Goal: Task Accomplishment & Management: Complete application form

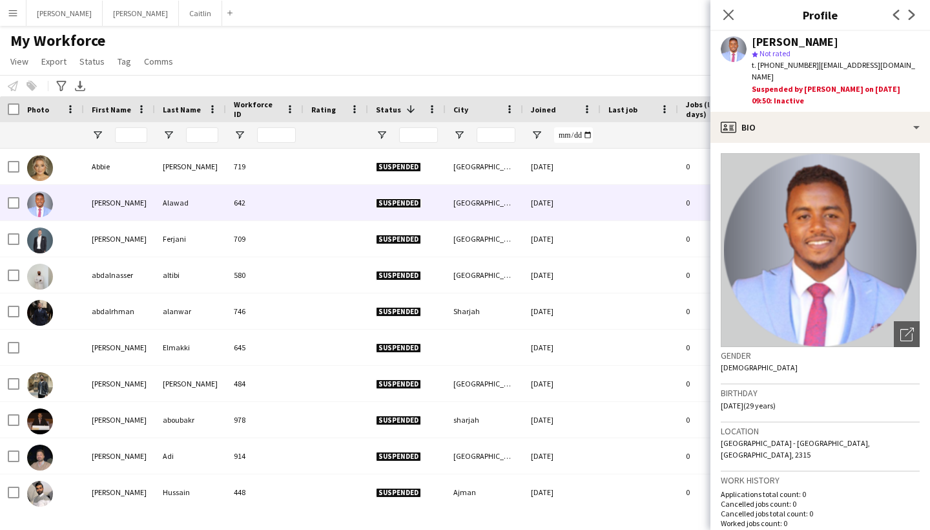
click at [23, 19] on button "Menu" at bounding box center [13, 13] width 26 height 26
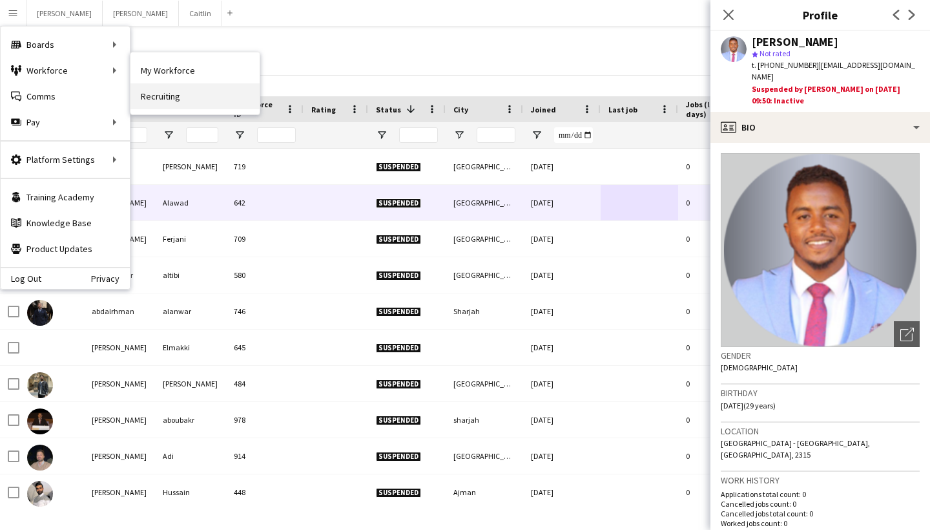
click at [146, 88] on link "Recruiting" at bounding box center [194, 96] width 129 height 26
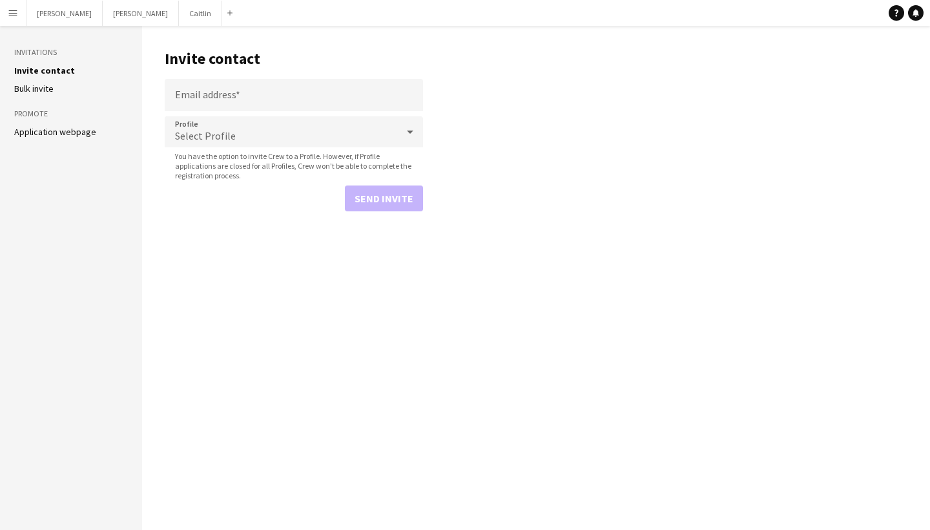
click at [82, 129] on link "Application webpage" at bounding box center [55, 132] width 82 height 12
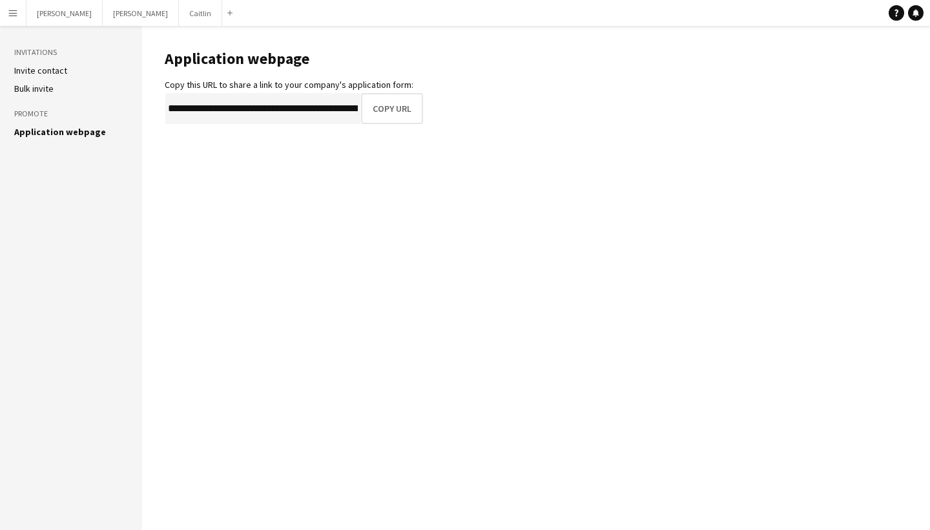
click at [78, 95] on aside "Invitations Invite contact [PERSON_NAME] invite Promote Application webpage" at bounding box center [71, 278] width 142 height 504
click at [74, 87] on li "Bulk invite" at bounding box center [71, 89] width 114 height 12
click at [71, 71] on li "Invite contact" at bounding box center [71, 71] width 114 height 12
click at [49, 70] on link "Invite contact" at bounding box center [40, 71] width 53 height 12
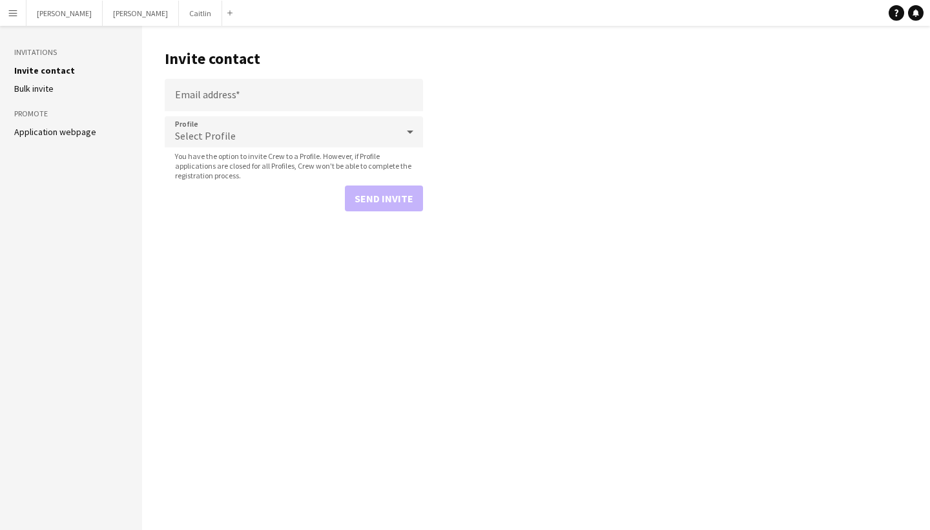
click at [18, 14] on button "Menu" at bounding box center [13, 13] width 26 height 26
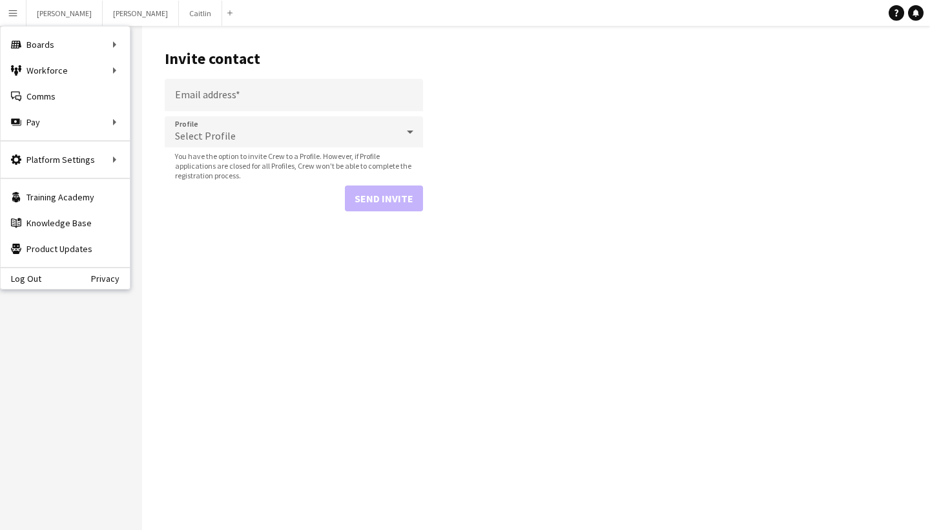
click at [200, 34] on main "Invite contact Email address Profile Select Profile You have the option to invi…" at bounding box center [536, 278] width 788 height 504
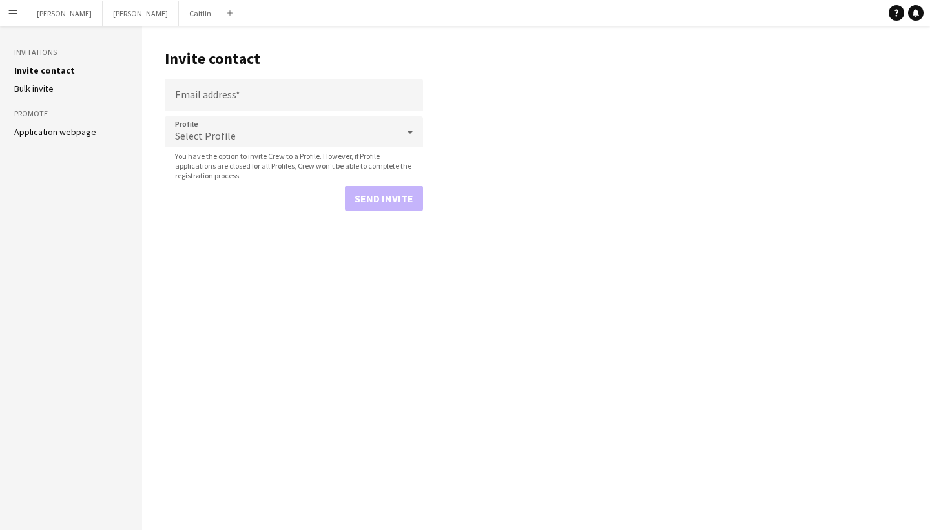
click at [52, 89] on link "Bulk invite" at bounding box center [33, 89] width 39 height 12
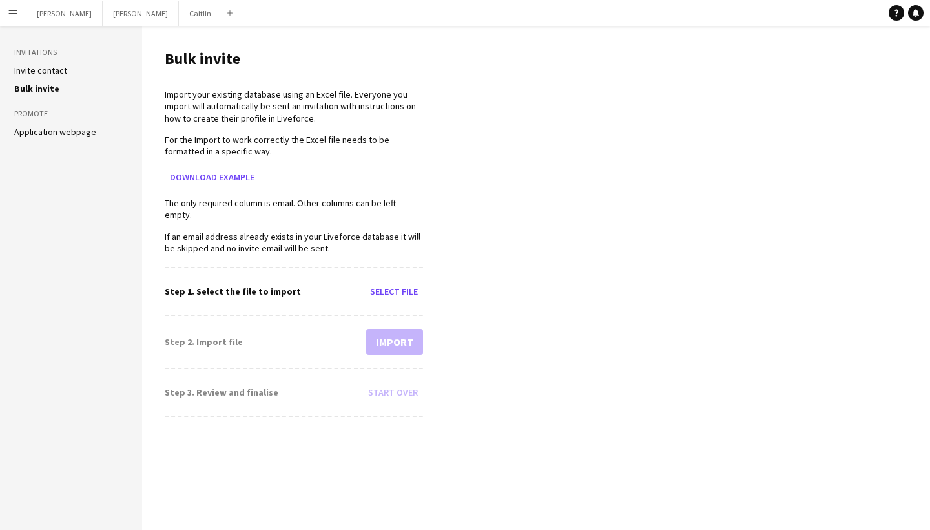
click at [52, 70] on link "Invite contact" at bounding box center [40, 71] width 53 height 12
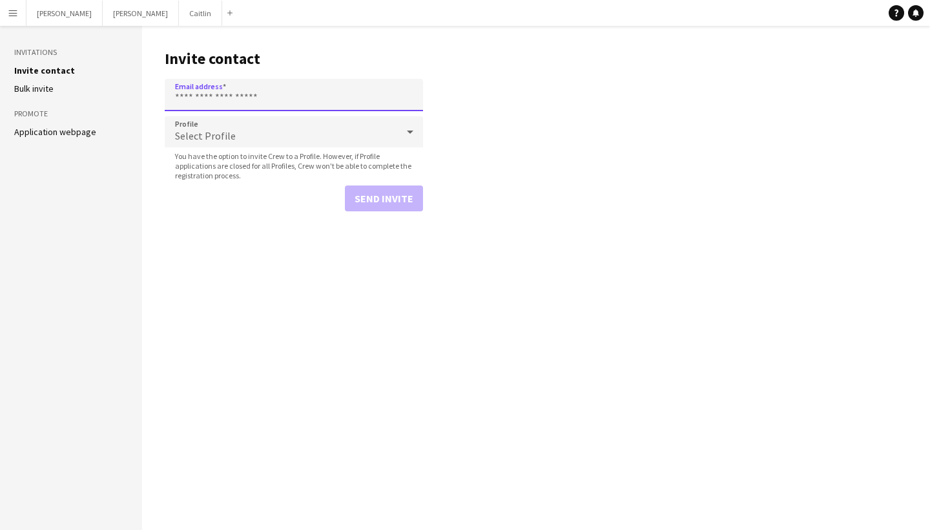
click at [229, 100] on input "Email address" at bounding box center [294, 95] width 258 height 32
paste input "**********"
type input "**********"
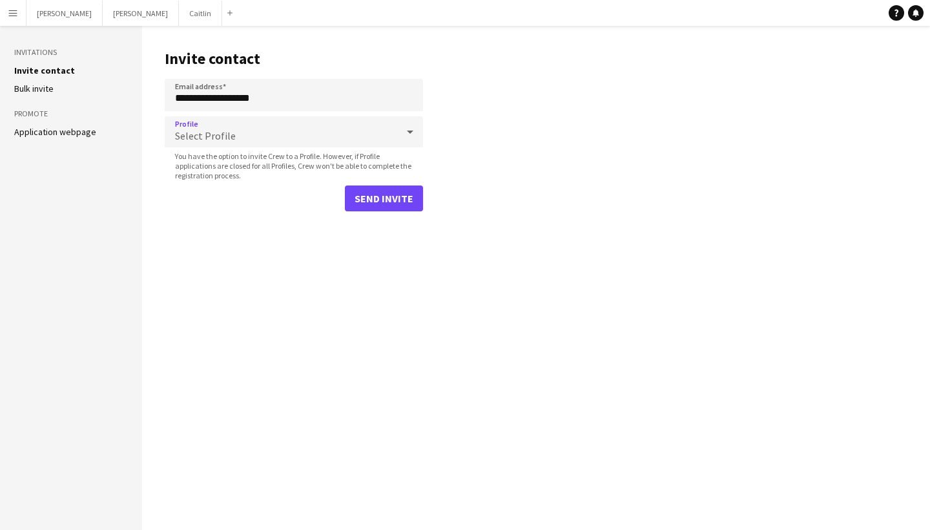
click at [249, 132] on div "Select Profile" at bounding box center [281, 131] width 232 height 31
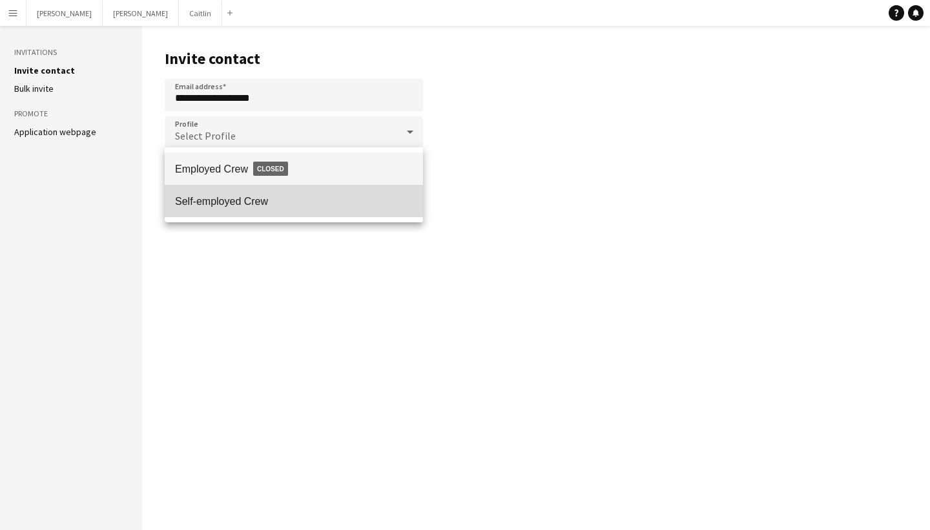
click at [244, 195] on span "Self-employed Crew" at bounding box center [294, 201] width 238 height 12
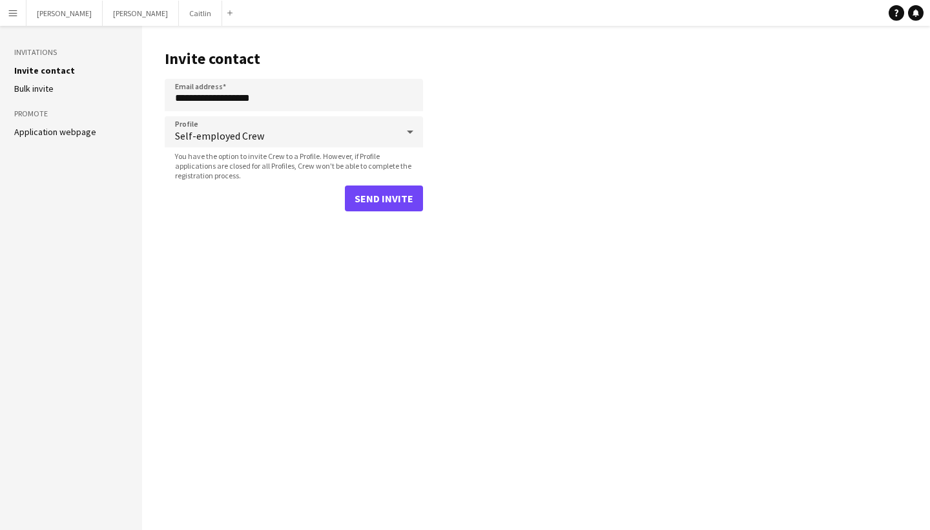
click at [383, 197] on button "Send invite" at bounding box center [384, 198] width 78 height 26
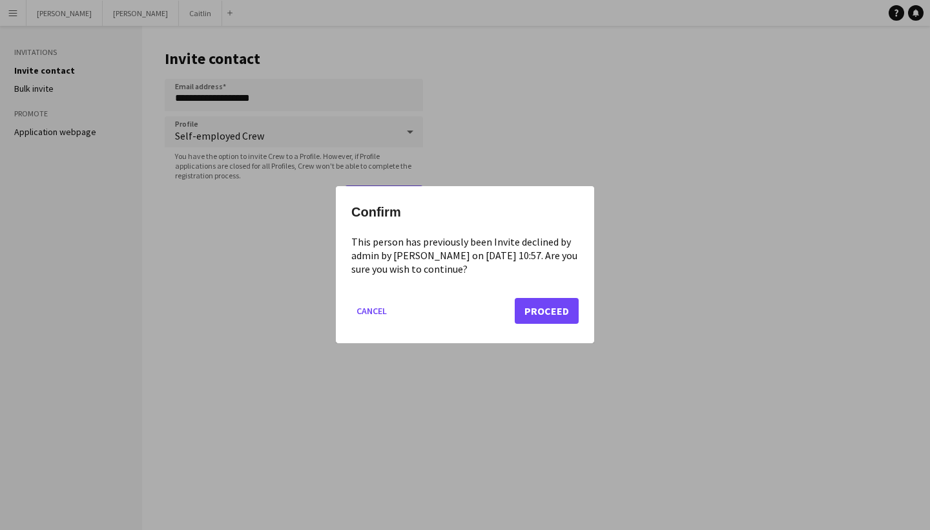
click at [563, 312] on button "Proceed" at bounding box center [547, 311] width 64 height 26
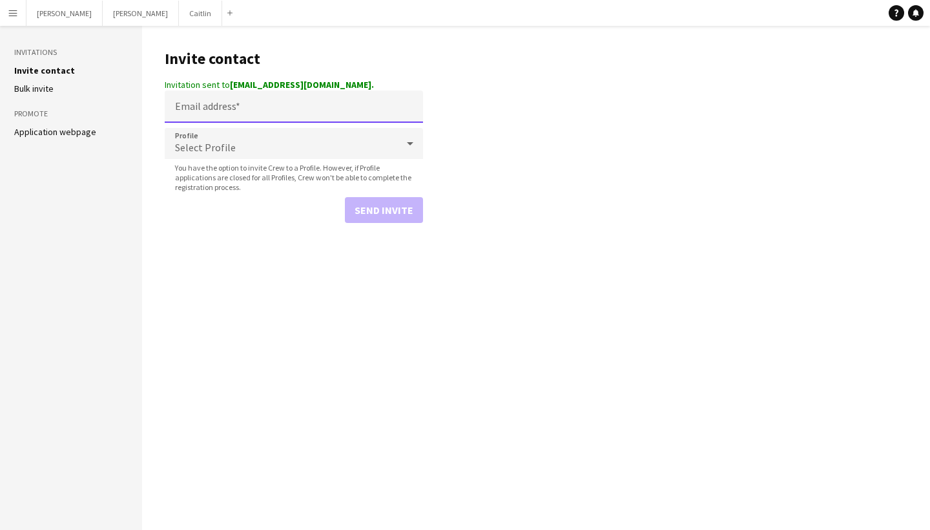
click at [301, 116] on input "Email address" at bounding box center [294, 106] width 258 height 32
paste input "**********"
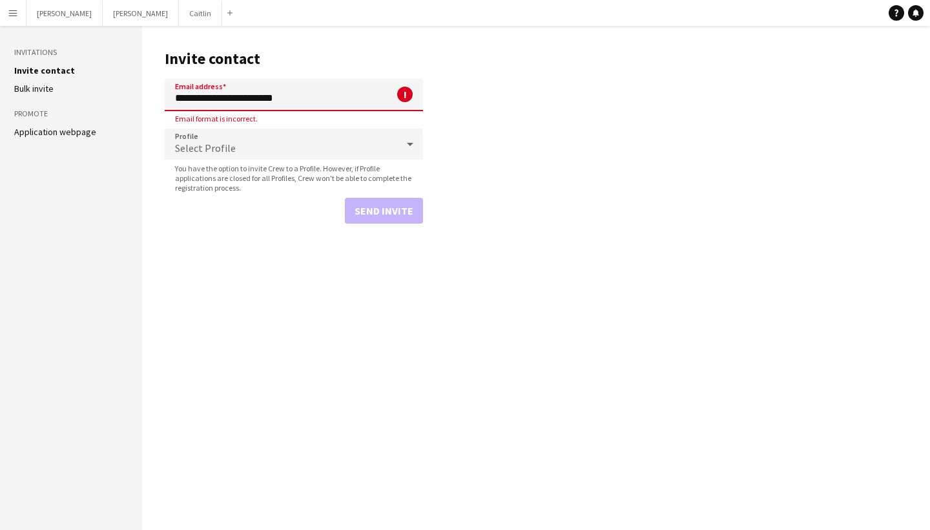
type input "**********"
click at [303, 147] on div "Select Profile" at bounding box center [281, 144] width 232 height 31
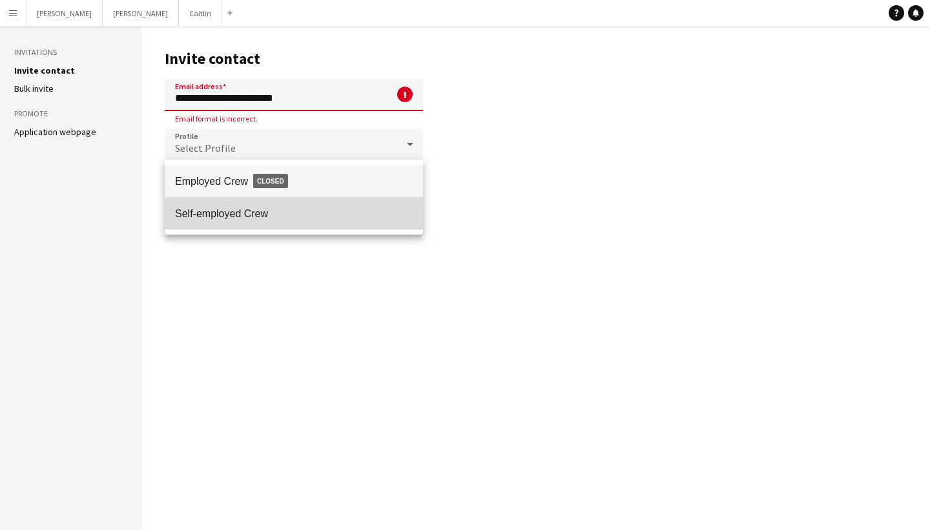
click at [302, 211] on span "Self-employed Crew" at bounding box center [294, 213] width 238 height 12
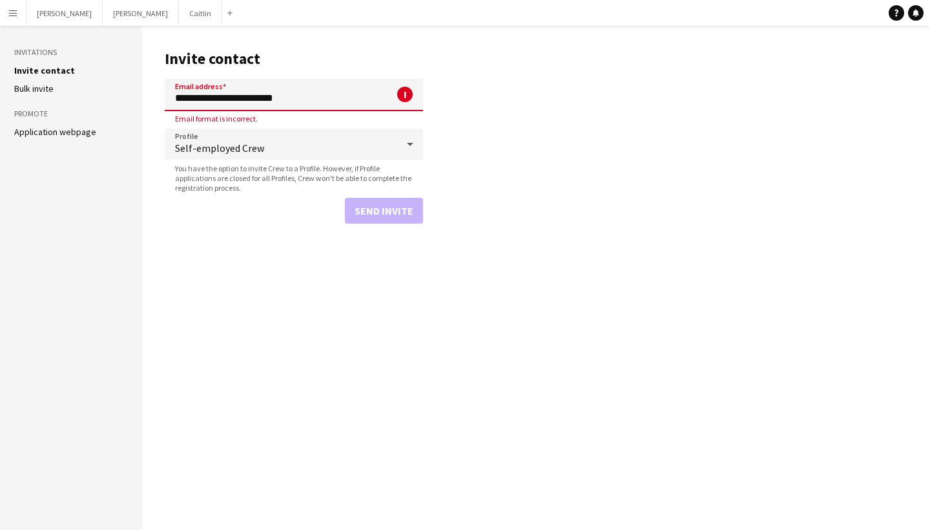
click at [478, 214] on main "**********" at bounding box center [536, 278] width 788 height 504
click at [328, 97] on input "**********" at bounding box center [294, 95] width 258 height 32
click at [282, 220] on div "Send invite" at bounding box center [294, 211] width 258 height 26
click at [387, 222] on div "Send invite" at bounding box center [294, 211] width 258 height 26
click at [384, 200] on div "Send invite" at bounding box center [294, 211] width 258 height 26
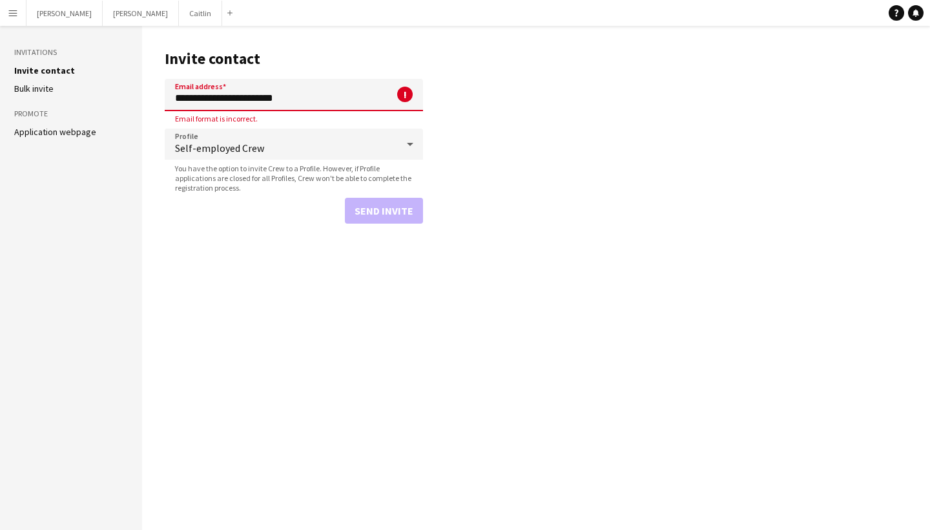
click at [372, 161] on app-form-group "Profile Self-employed Crew You have the option to invite Crew to a Profile. How…" at bounding box center [294, 161] width 258 height 64
click at [323, 105] on input "**********" at bounding box center [294, 95] width 258 height 32
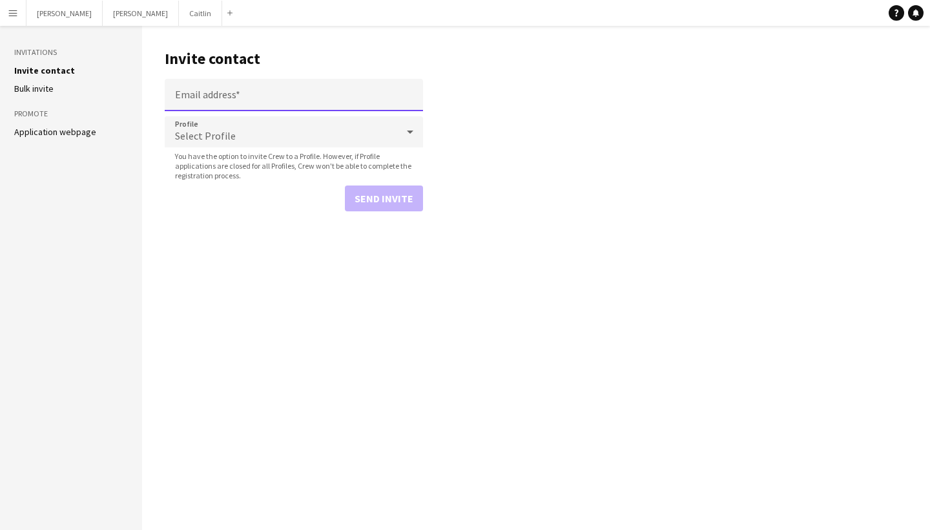
click at [239, 96] on input "Email address" at bounding box center [294, 95] width 258 height 32
paste input "**********"
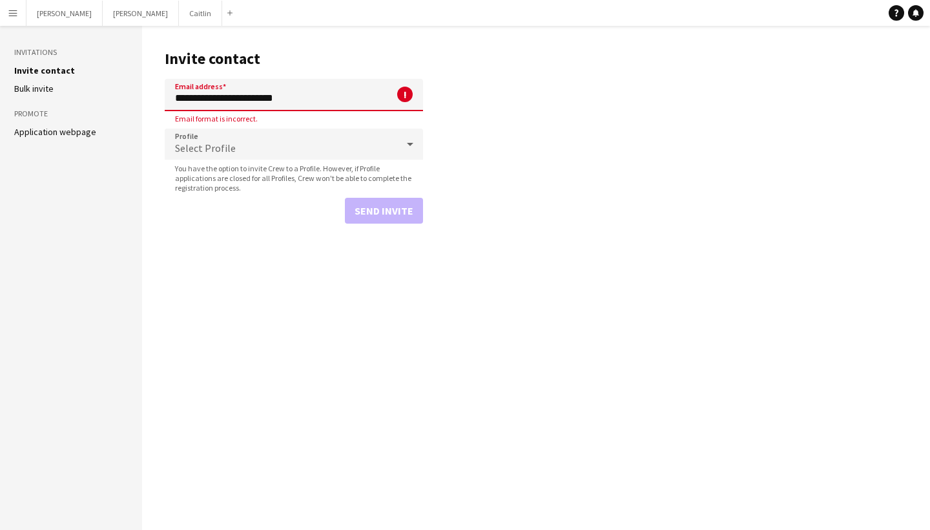
click at [176, 98] on input "**********" at bounding box center [294, 95] width 258 height 32
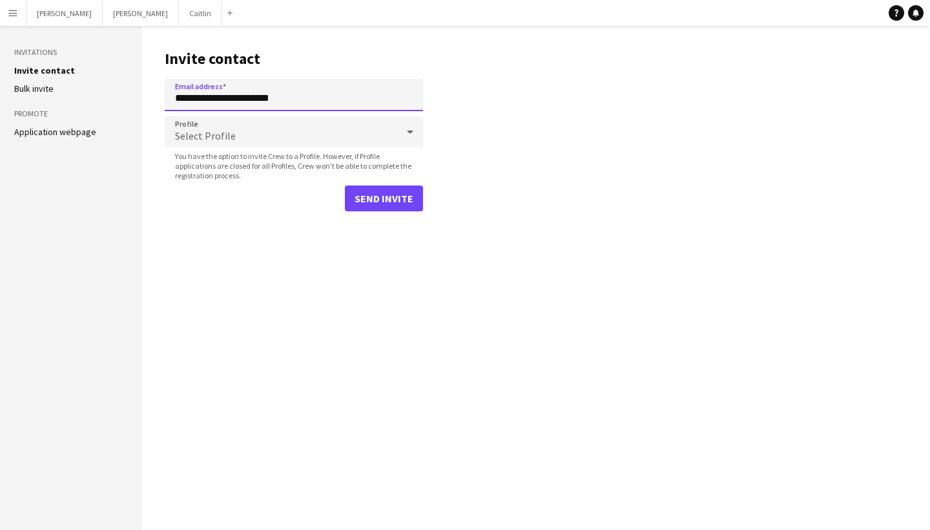
type input "**********"
click at [218, 134] on span "Select Profile" at bounding box center [205, 135] width 61 height 13
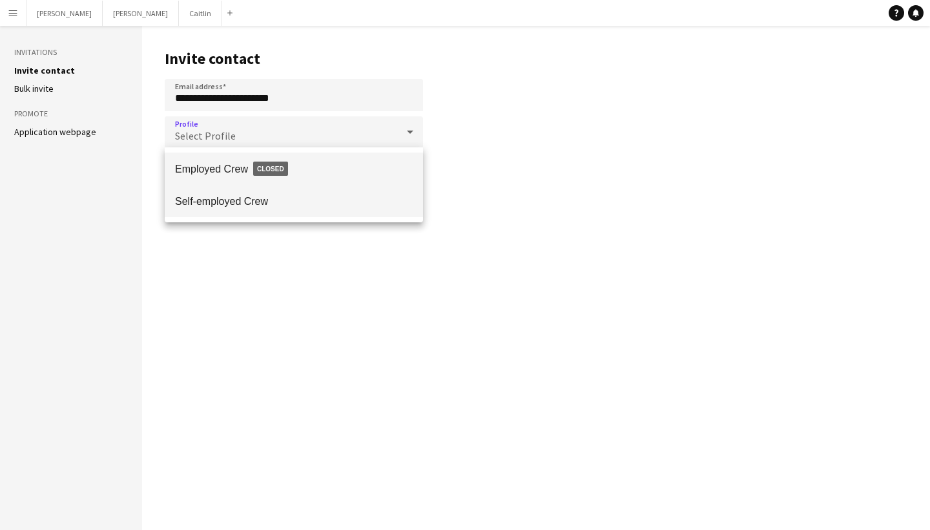
click at [262, 198] on span "Self-employed Crew" at bounding box center [294, 201] width 238 height 12
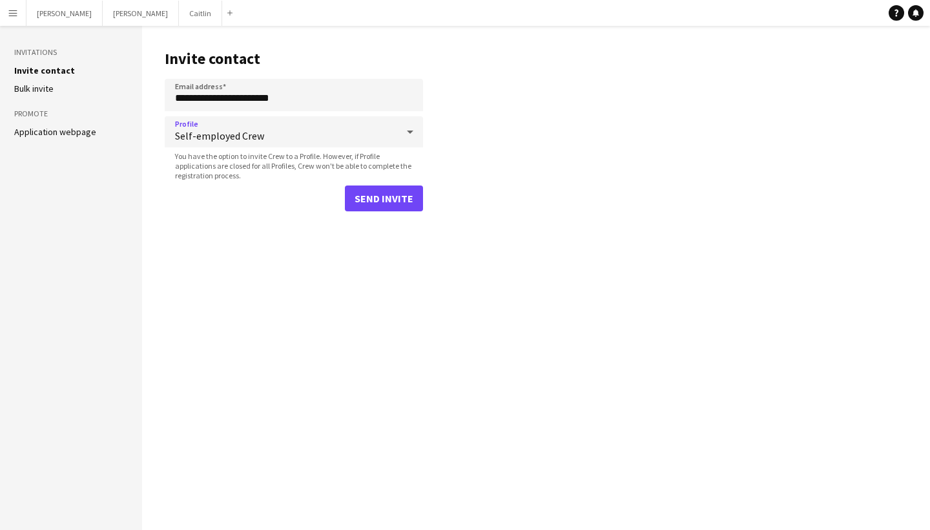
click at [391, 200] on button "Send invite" at bounding box center [384, 198] width 78 height 26
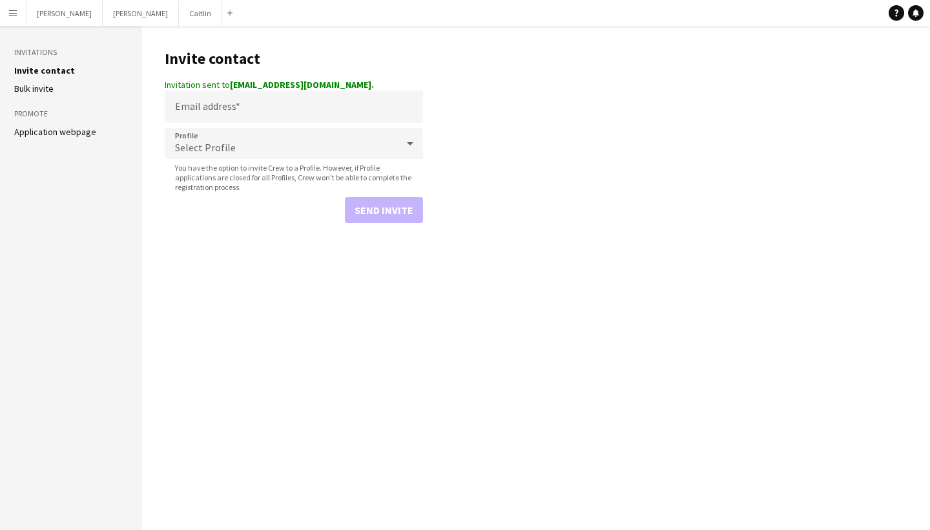
click at [8, 11] on app-icon "Menu" at bounding box center [13, 13] width 10 height 10
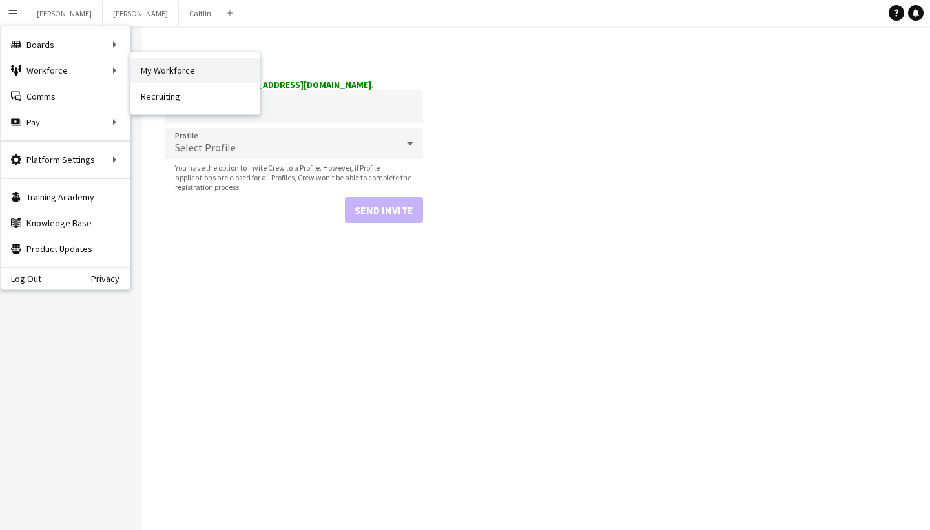
click at [155, 64] on link "My Workforce" at bounding box center [194, 70] width 129 height 26
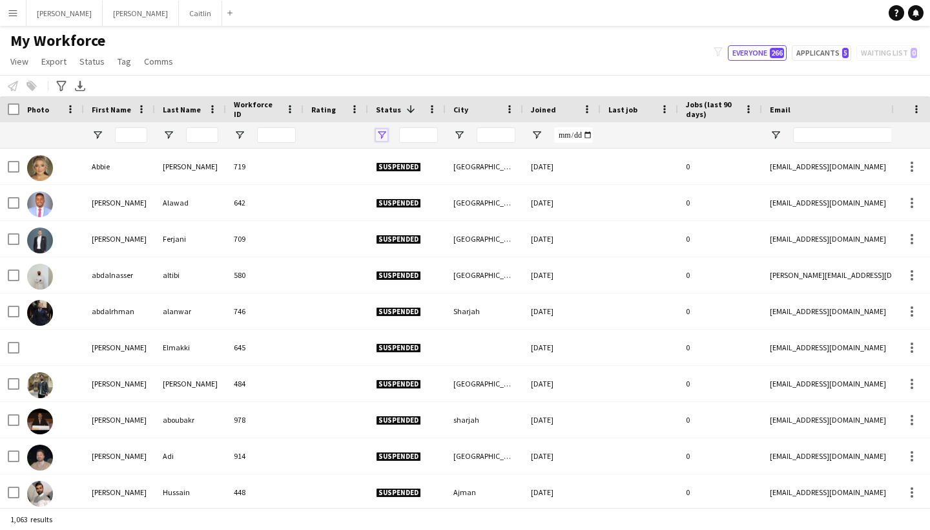
click at [384, 137] on span "Open Filter Menu" at bounding box center [382, 135] width 12 height 12
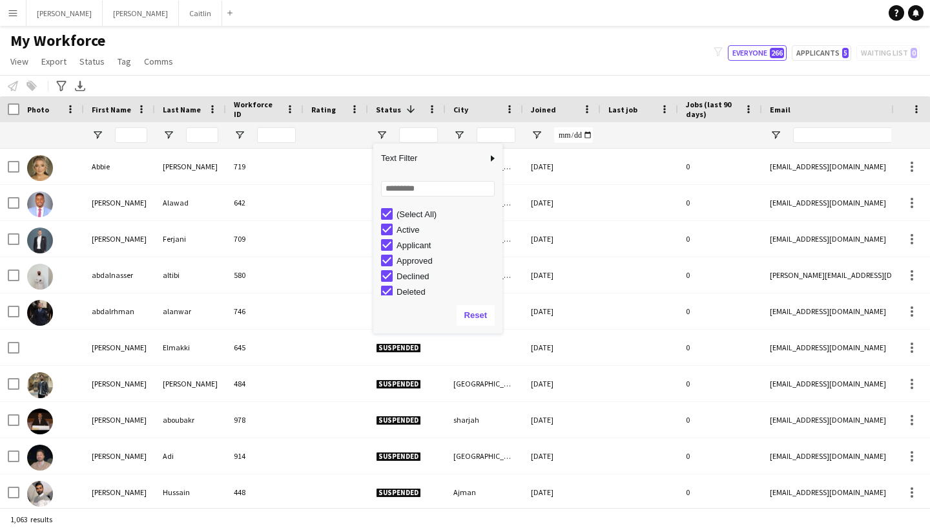
click at [383, 203] on div "Loading... No matches. (Select All) Active Applicant Approved Declined Deleted" at bounding box center [437, 235] width 129 height 124
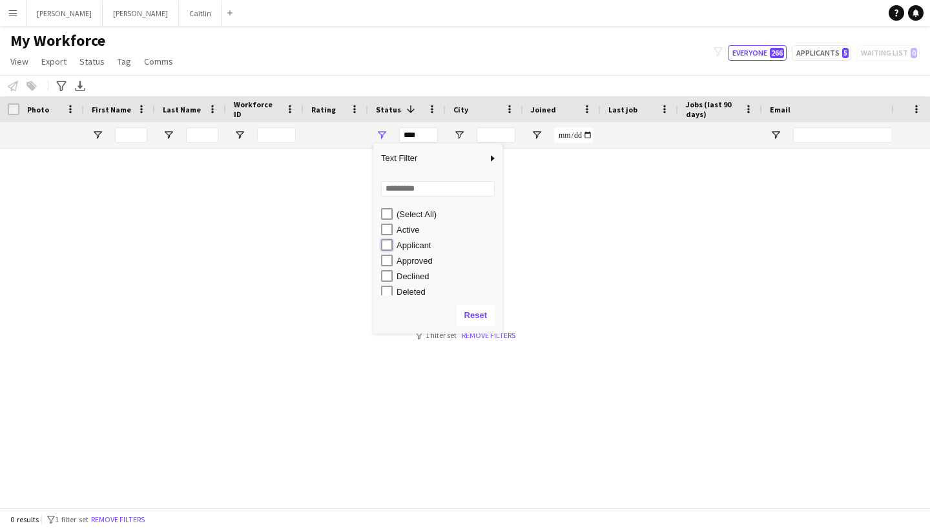
type input "**********"
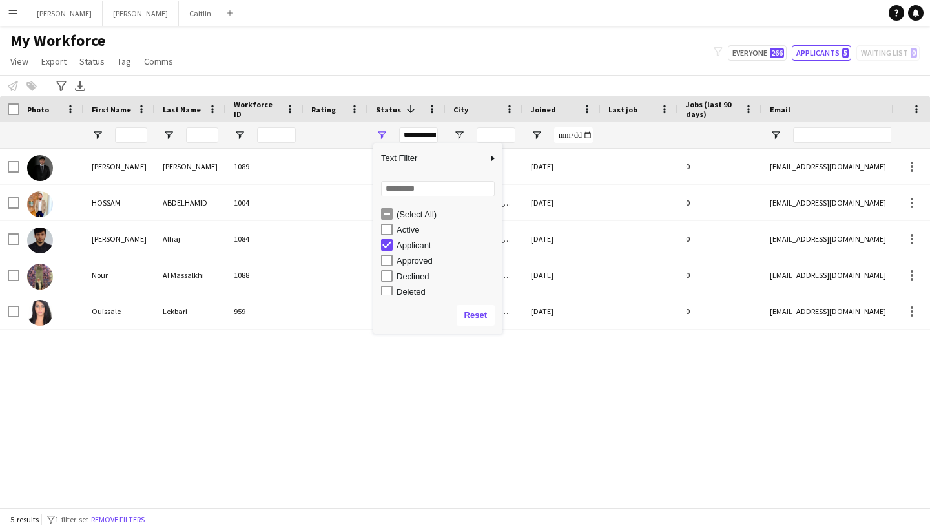
click at [338, 368] on div "Abdullah Alshawi 1089 Applicant Sharjah 11-08-2025 0 abdullahalshawi53@gmail.co…" at bounding box center [445, 328] width 891 height 358
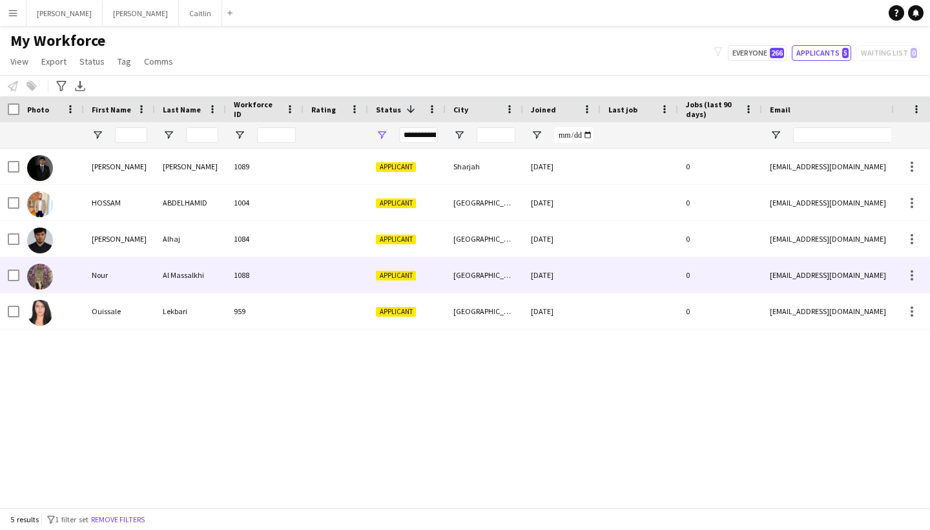
click at [273, 276] on div "1088" at bounding box center [264, 275] width 77 height 36
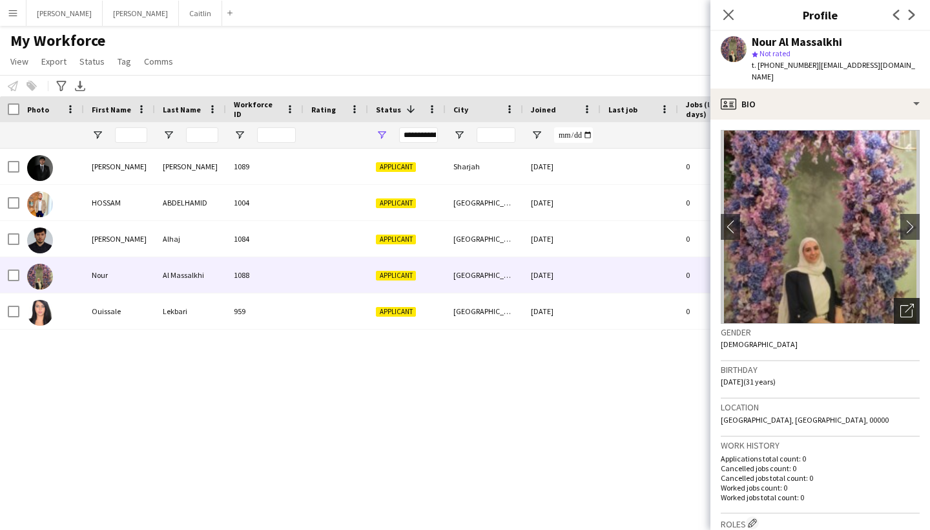
click at [901, 298] on div "Open photos pop-in" at bounding box center [907, 311] width 26 height 26
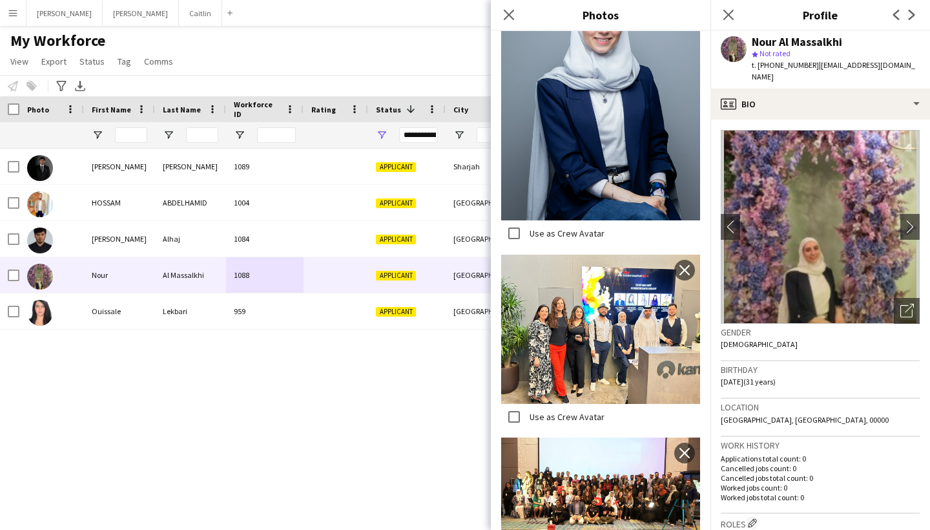
scroll to position [341, 0]
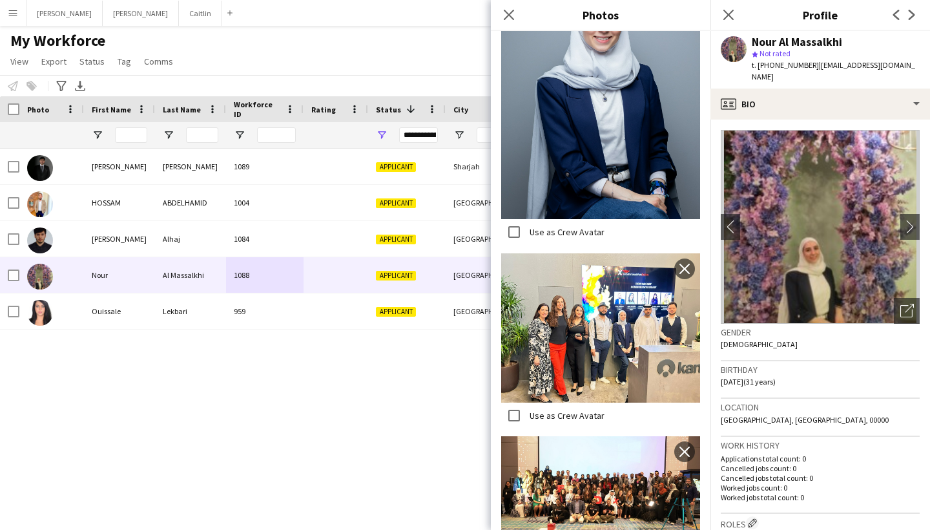
click at [187, 329] on div "Abdullah Alshawi 1089 Applicant Sharjah 11-08-2025 0 abdullahalshawi53@gmail.co…" at bounding box center [445, 328] width 891 height 358
click at [187, 324] on div "Lekbari" at bounding box center [190, 311] width 71 height 36
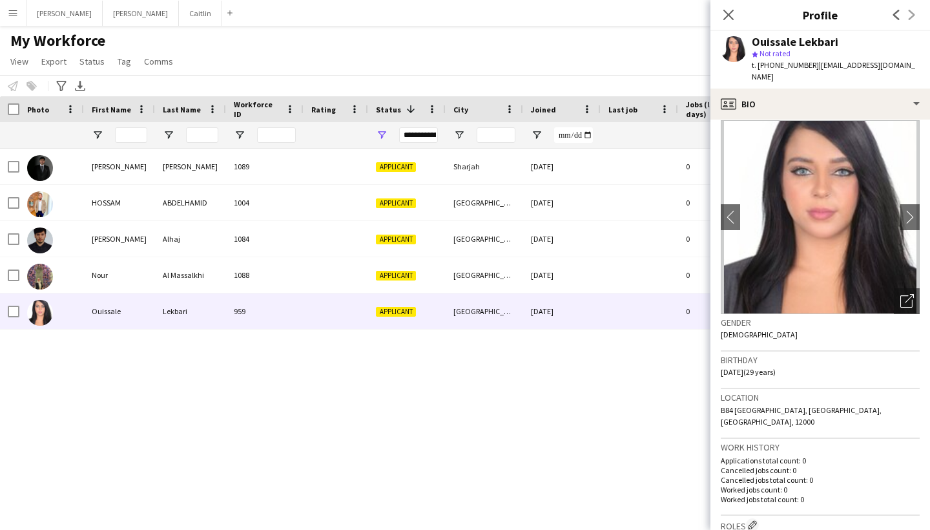
scroll to position [11, 0]
click at [909, 293] on icon "Open photos pop-in" at bounding box center [907, 300] width 14 height 14
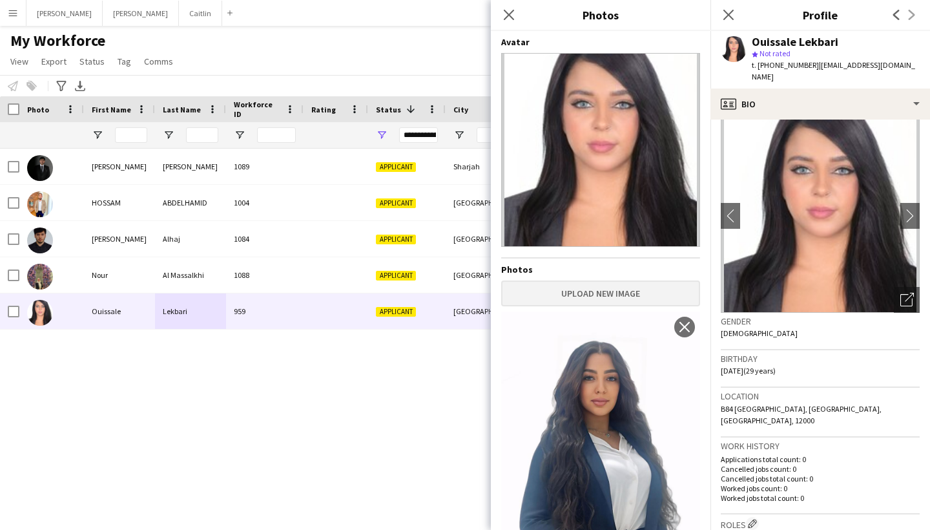
scroll to position [148, 0]
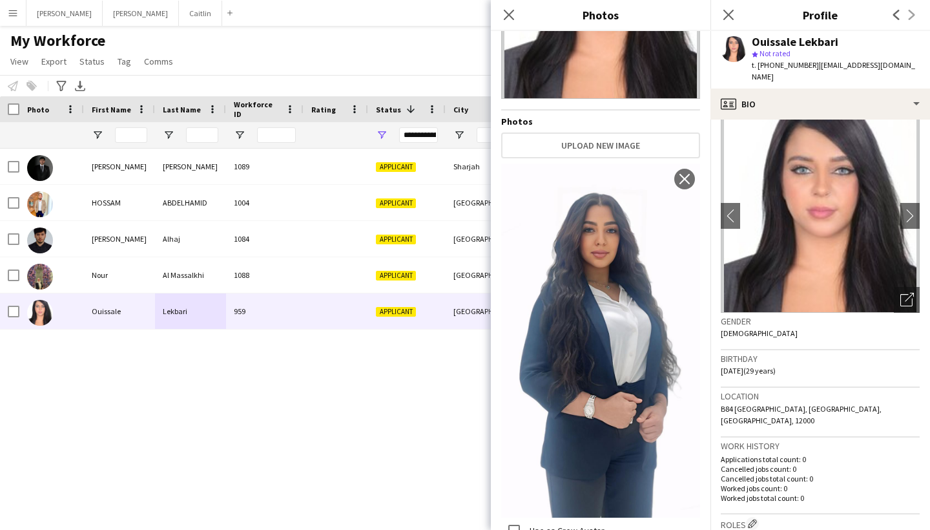
drag, startPoint x: 813, startPoint y: 65, endPoint x: 927, endPoint y: 63, distance: 113.7
click at [929, 64] on app-profile-header "Ouissale Lekbari star Not rated t. +971544513189 | lekbari.w95@gmail.com" at bounding box center [820, 59] width 220 height 57
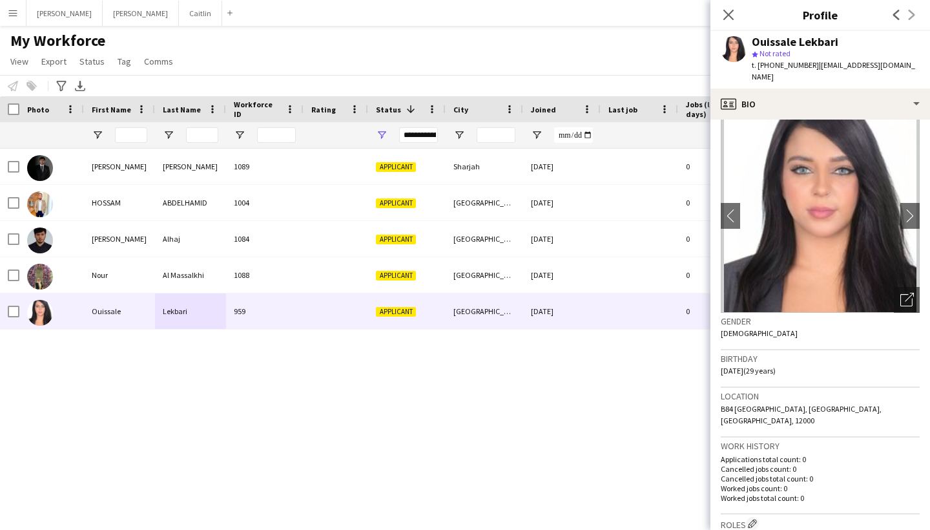
copy span "lekbari.w95@gmail.com"
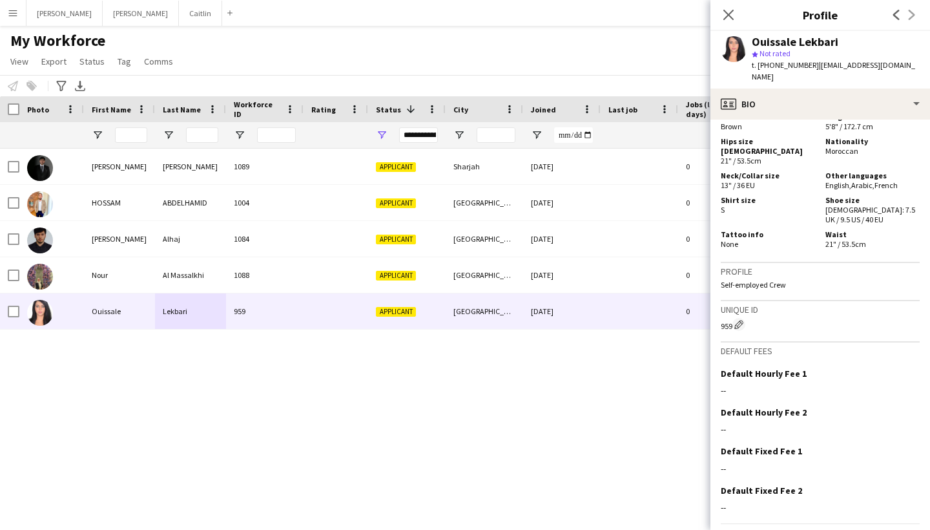
scroll to position [813, 0]
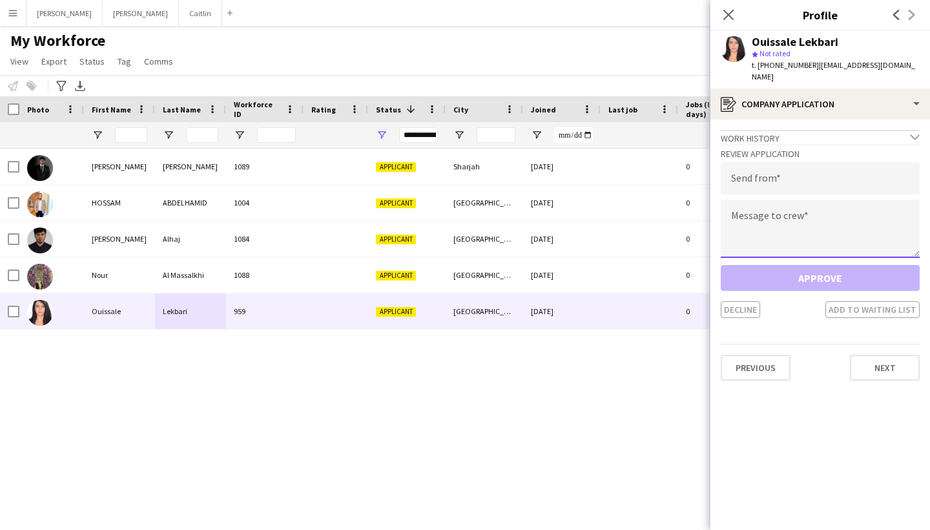
click at [786, 212] on textarea at bounding box center [820, 229] width 199 height 58
type textarea "*"
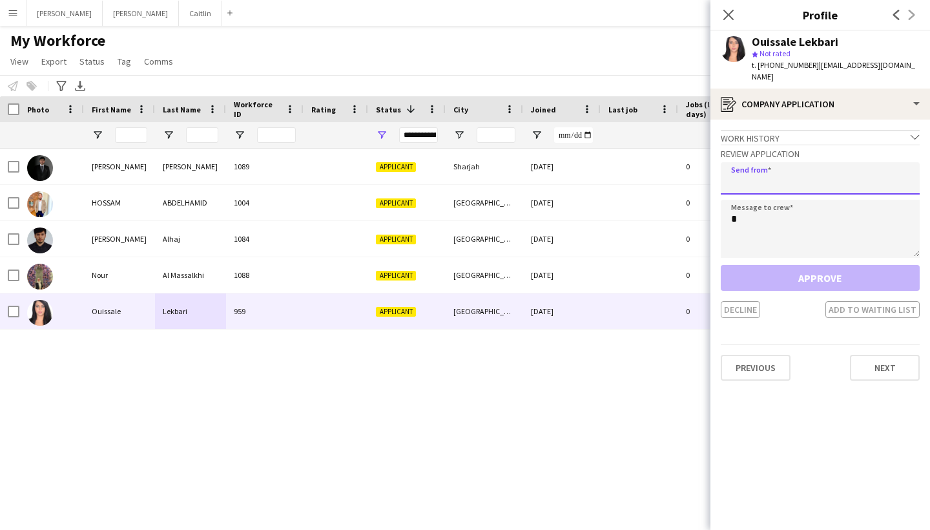
click at [798, 164] on input "email" at bounding box center [820, 178] width 199 height 32
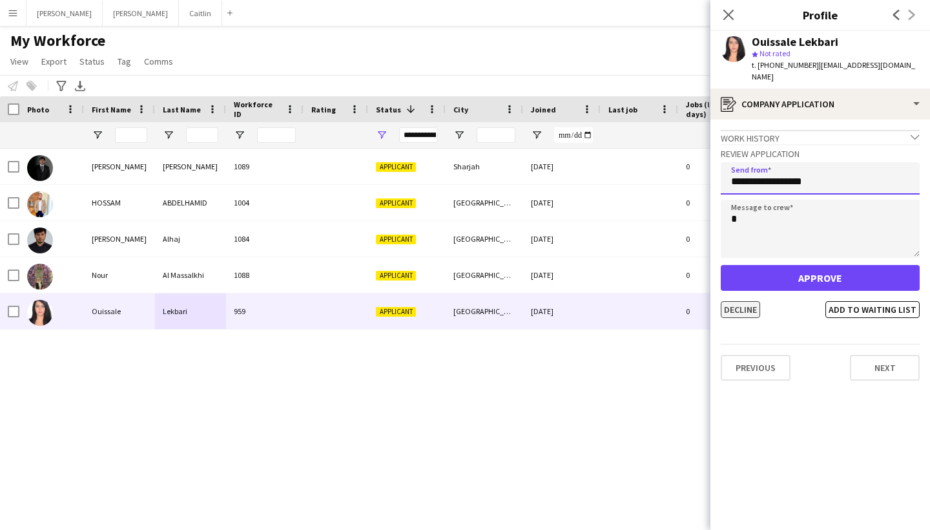
type input "**********"
click at [748, 301] on button "Decline" at bounding box center [740, 309] width 39 height 17
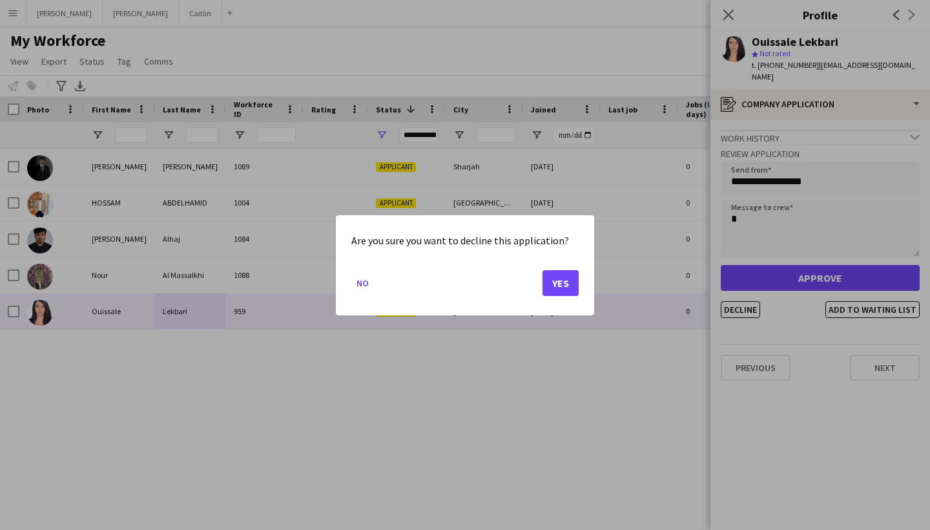
click at [555, 280] on button "Yes" at bounding box center [560, 282] width 36 height 26
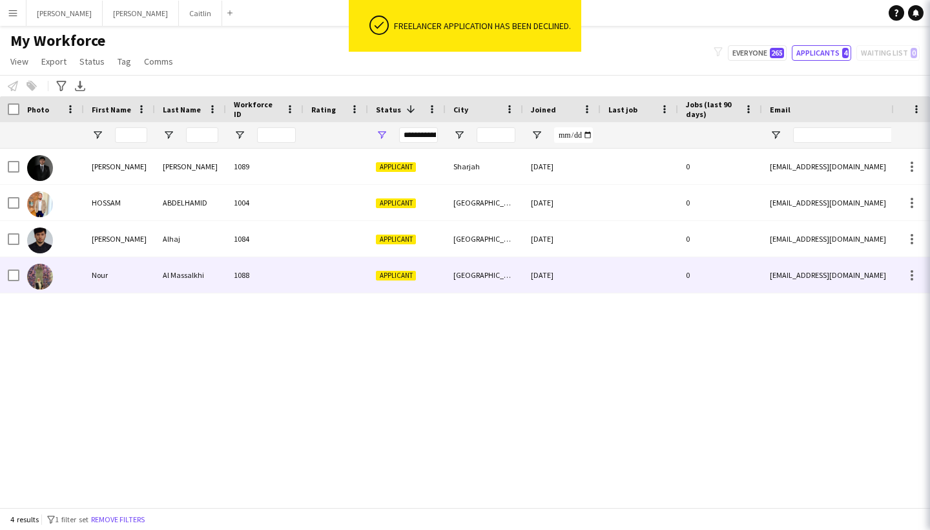
click at [280, 282] on div "1088" at bounding box center [264, 275] width 77 height 36
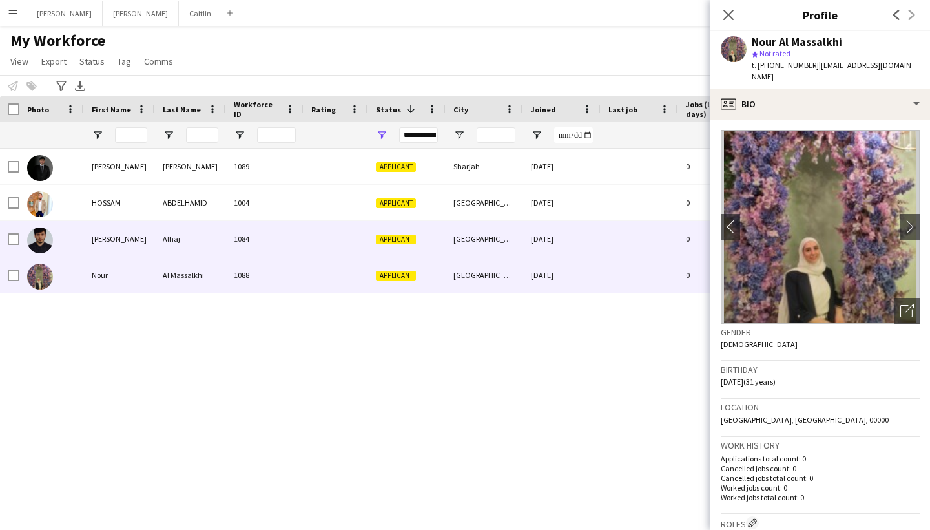
click at [269, 245] on div "1084" at bounding box center [264, 239] width 77 height 36
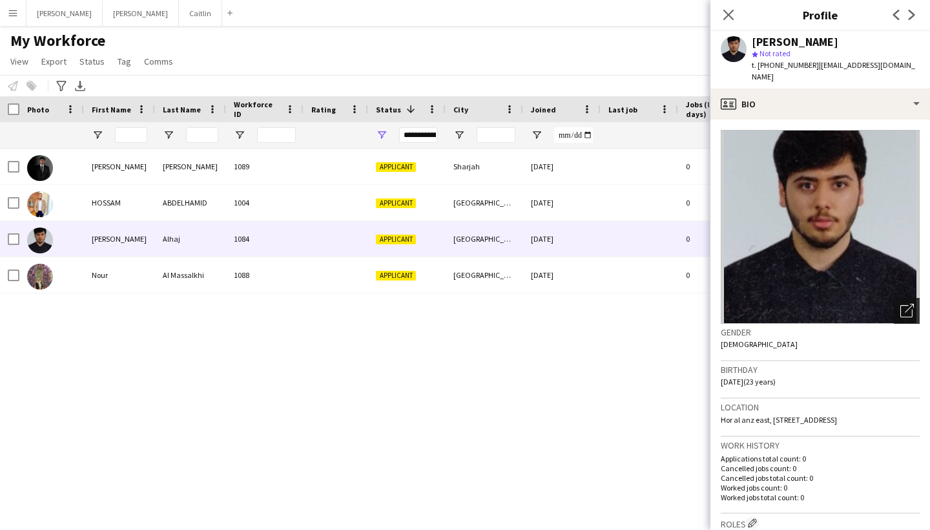
click at [910, 303] on icon "Open photos pop-in" at bounding box center [907, 310] width 14 height 14
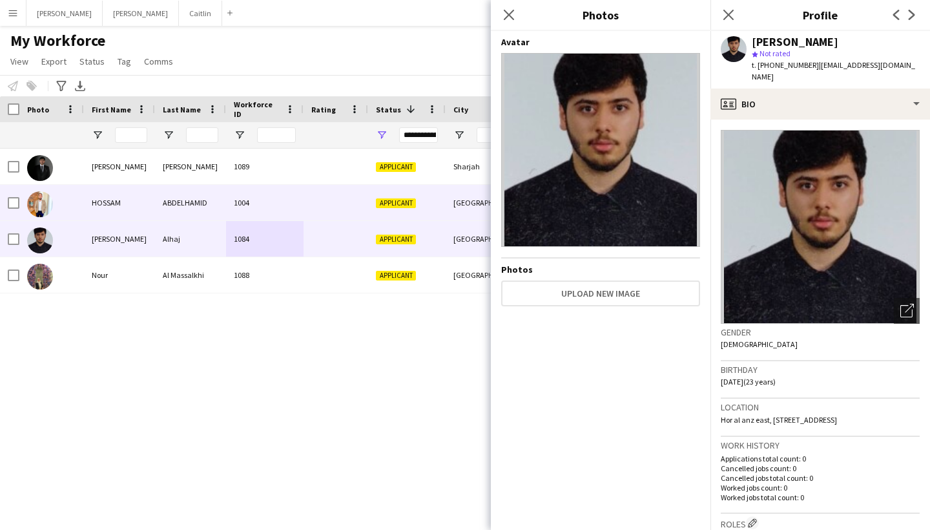
click at [257, 218] on div "1004" at bounding box center [264, 203] width 77 height 36
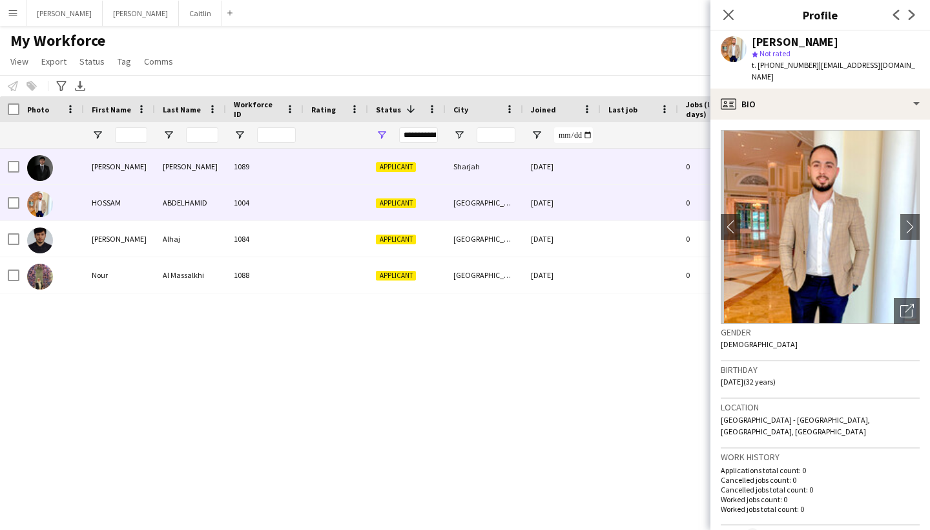
click at [267, 178] on div "1089" at bounding box center [264, 167] width 77 height 36
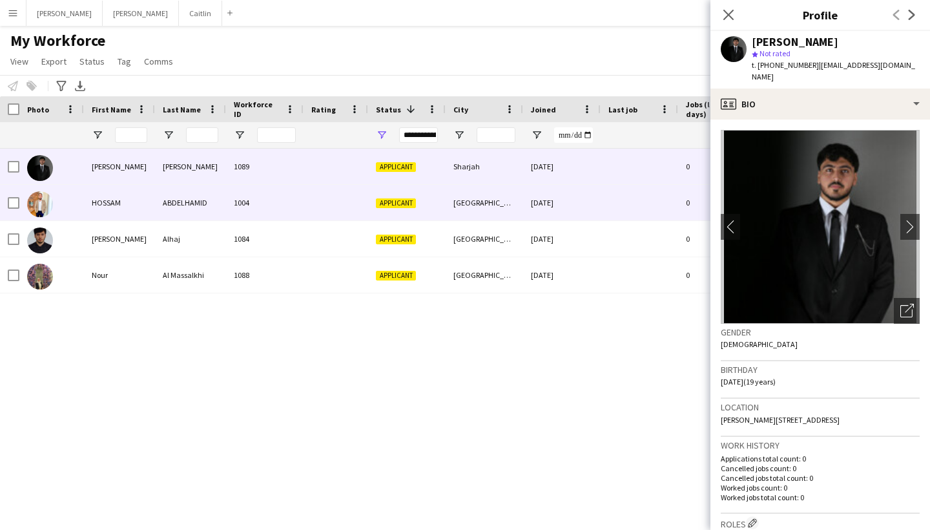
click at [268, 201] on div "1004" at bounding box center [264, 203] width 77 height 36
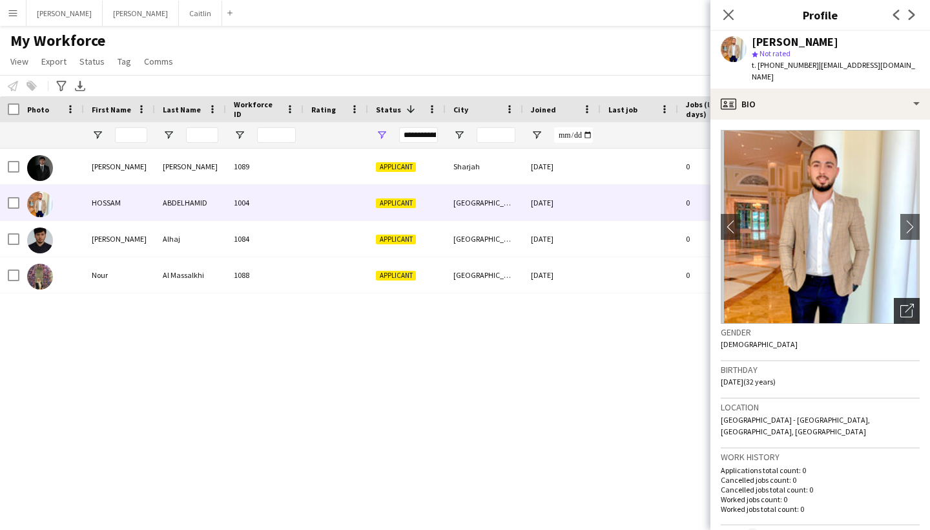
click at [909, 303] on icon "Open photos pop-in" at bounding box center [907, 310] width 14 height 14
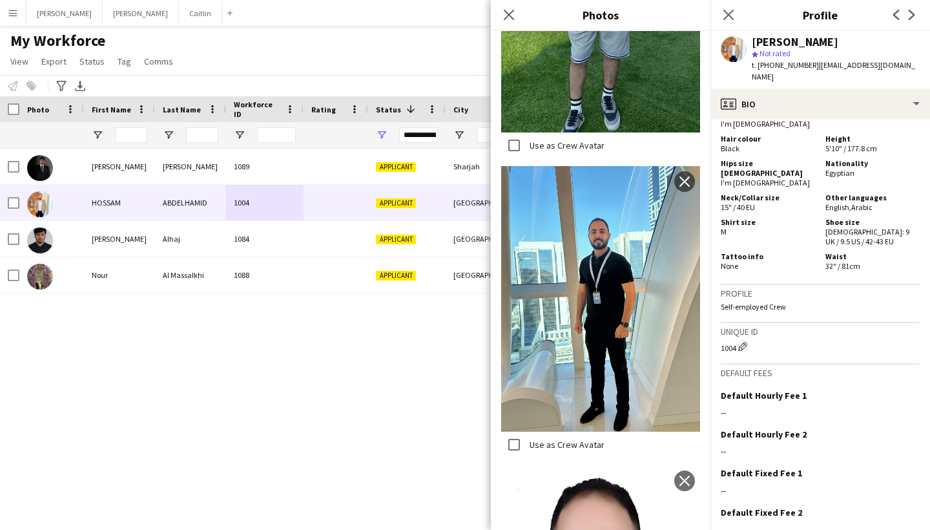
scroll to position [807, 0]
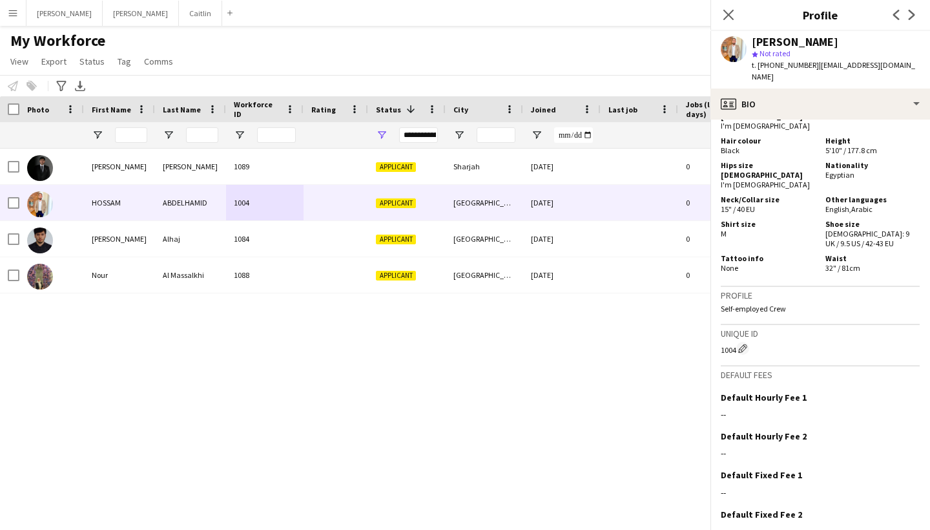
scroll to position [0, 0]
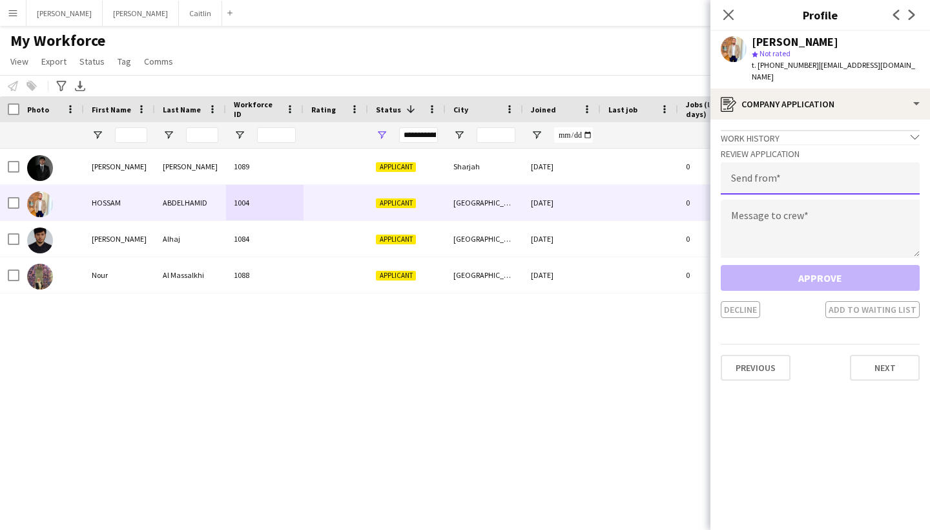
click at [761, 165] on input "email" at bounding box center [820, 178] width 199 height 32
type input "**********"
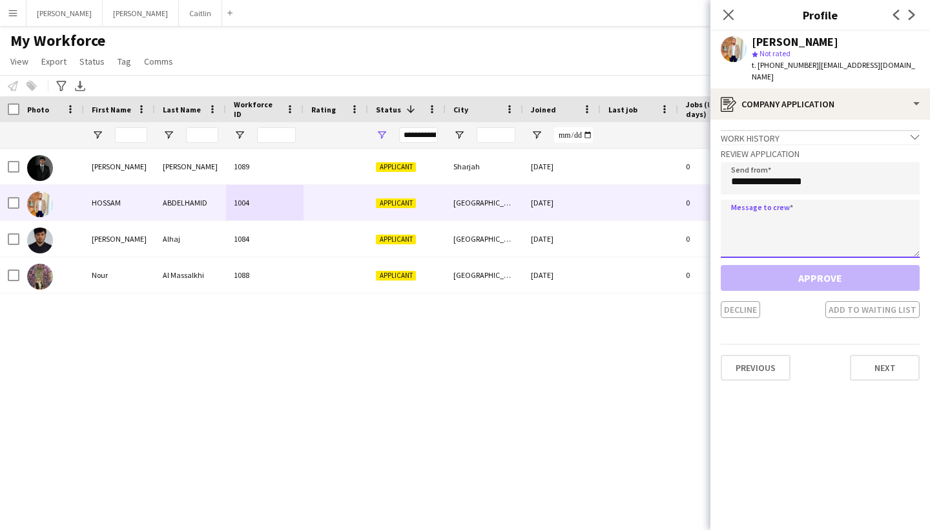
click at [796, 205] on textarea at bounding box center [820, 229] width 199 height 58
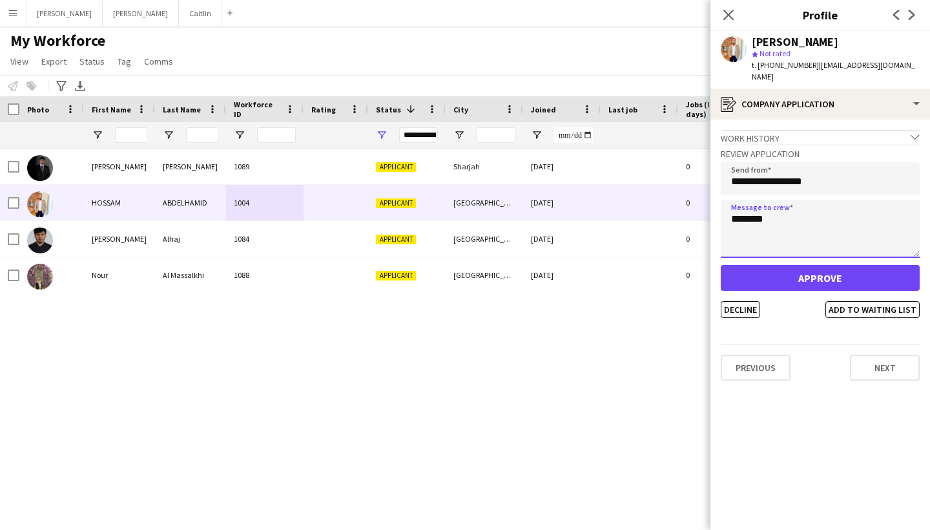
type textarea "********"
click at [816, 272] on button "Approve" at bounding box center [820, 278] width 199 height 26
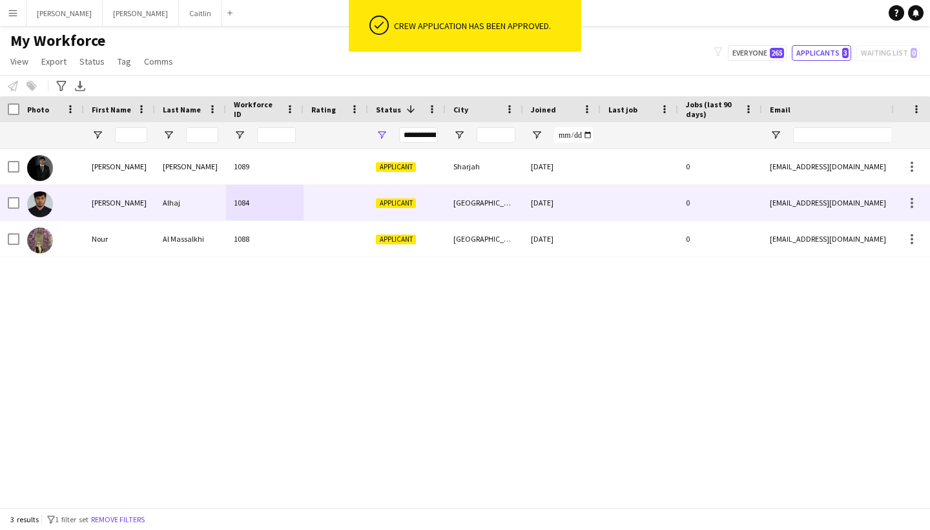
click at [302, 190] on div "1084" at bounding box center [264, 203] width 77 height 36
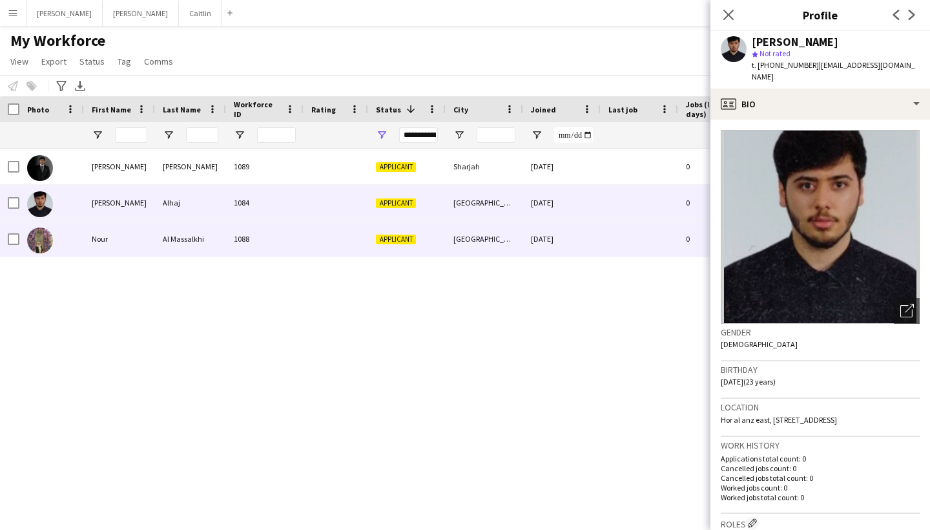
click at [294, 225] on div "1088" at bounding box center [264, 239] width 77 height 36
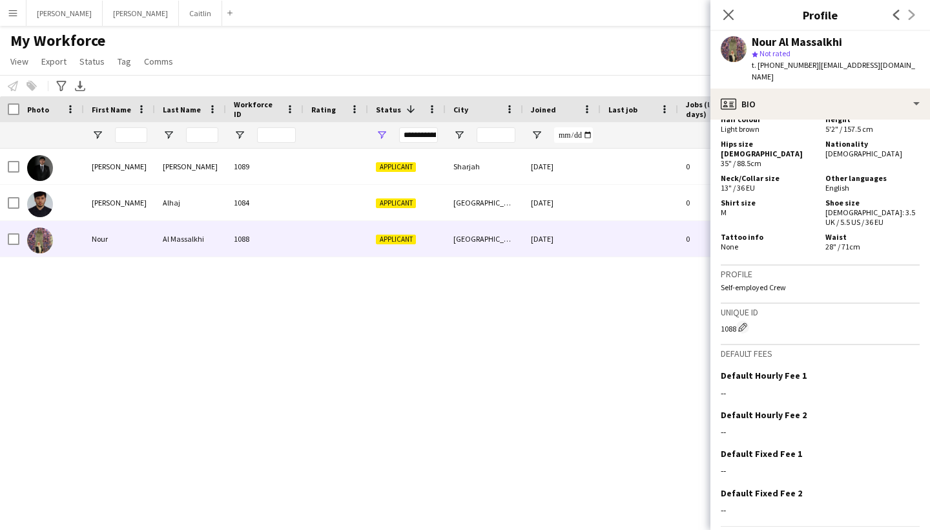
scroll to position [775, 0]
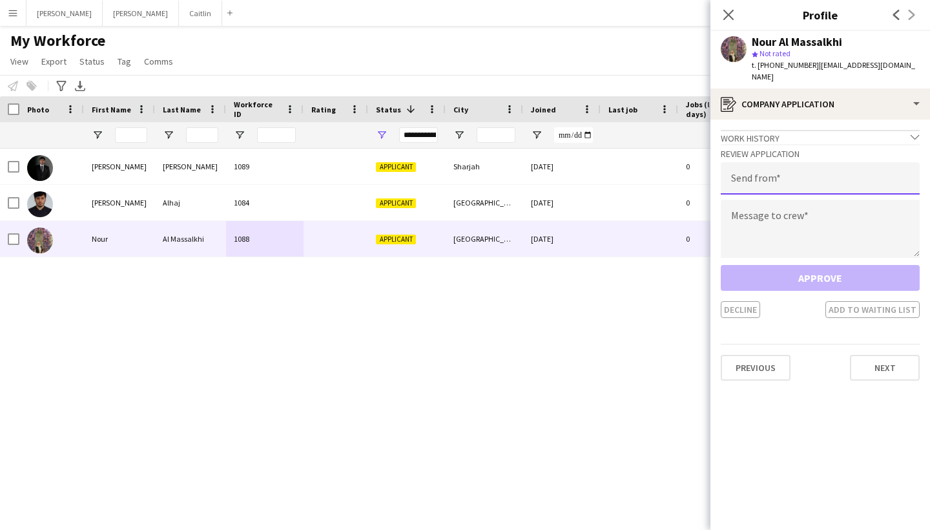
click at [787, 172] on input "email" at bounding box center [820, 178] width 199 height 32
type input "**********"
click at [786, 209] on textarea at bounding box center [820, 229] width 199 height 58
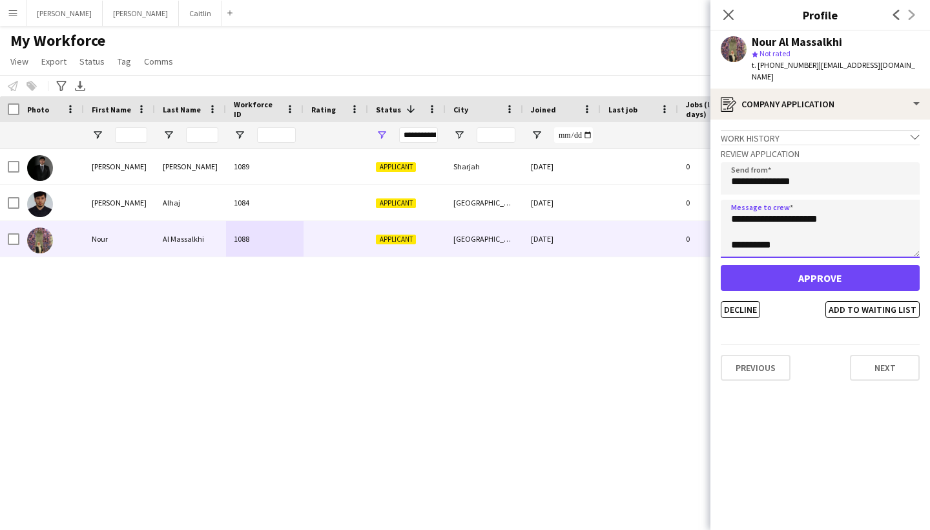
scroll to position [0, 0]
type textarea "**********"
click at [746, 301] on button "Decline" at bounding box center [740, 309] width 39 height 17
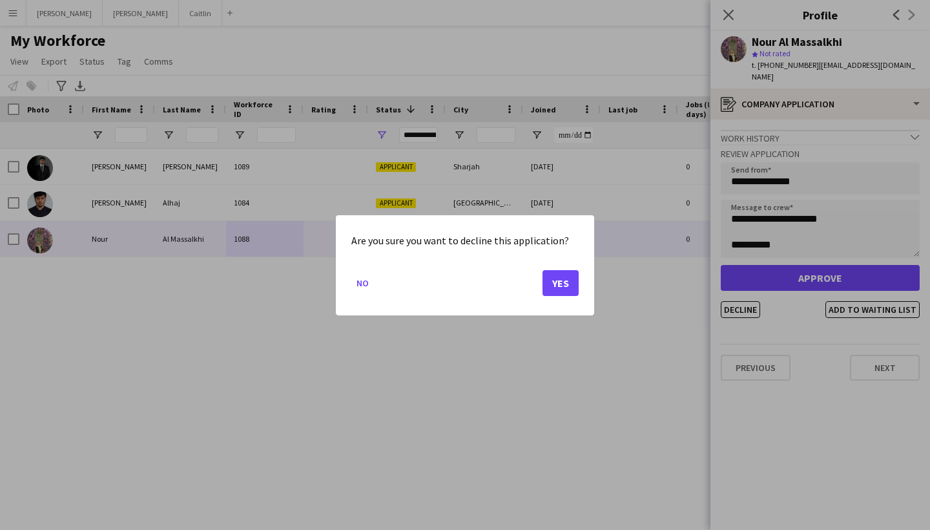
click at [561, 290] on button "Yes" at bounding box center [560, 282] width 36 height 26
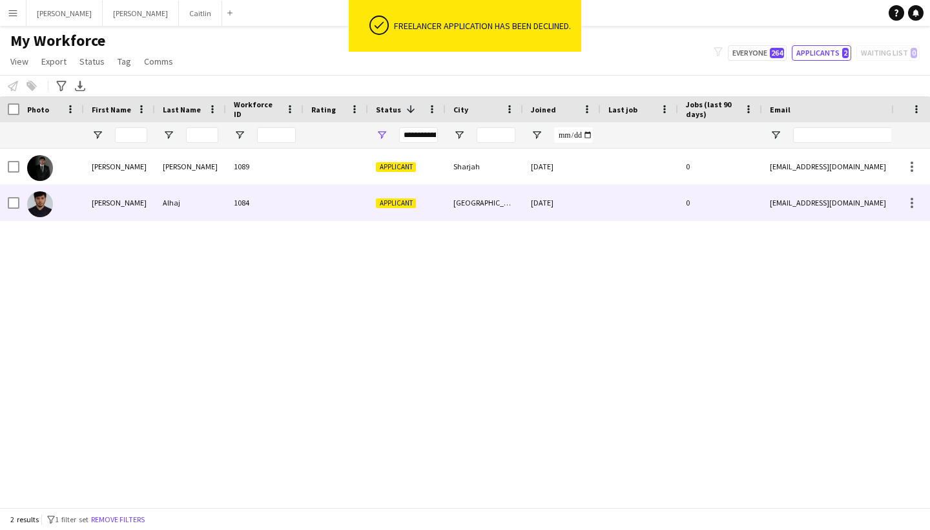
click at [535, 209] on div "17-07-2025" at bounding box center [561, 203] width 77 height 36
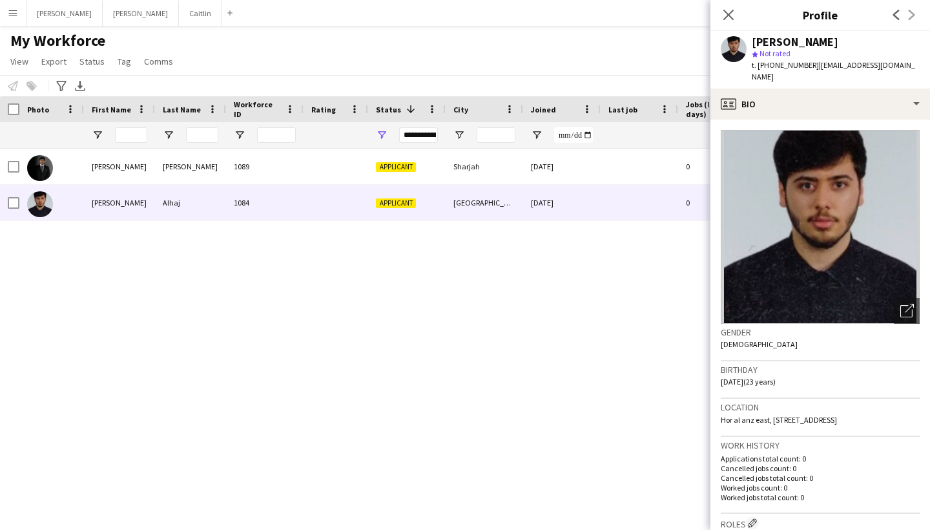
click at [21, 10] on button "Menu" at bounding box center [13, 13] width 26 height 26
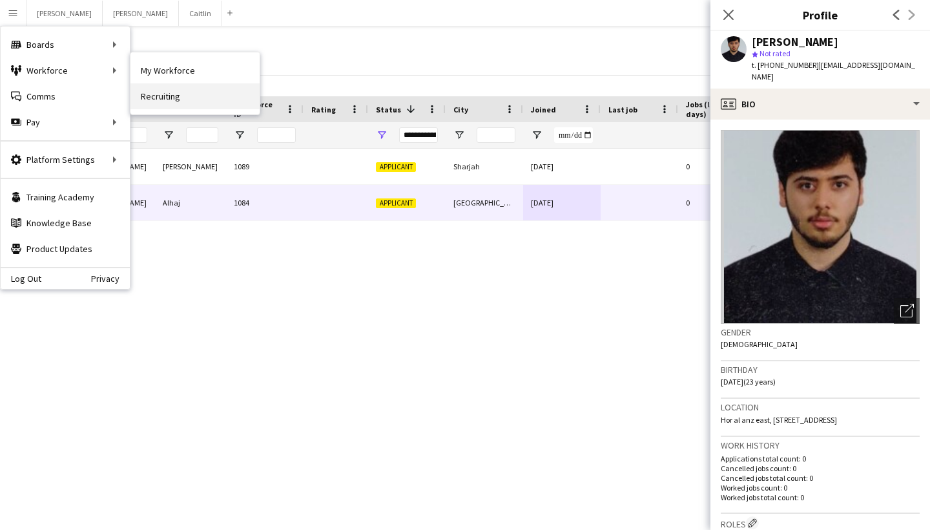
click at [174, 103] on link "Recruiting" at bounding box center [194, 96] width 129 height 26
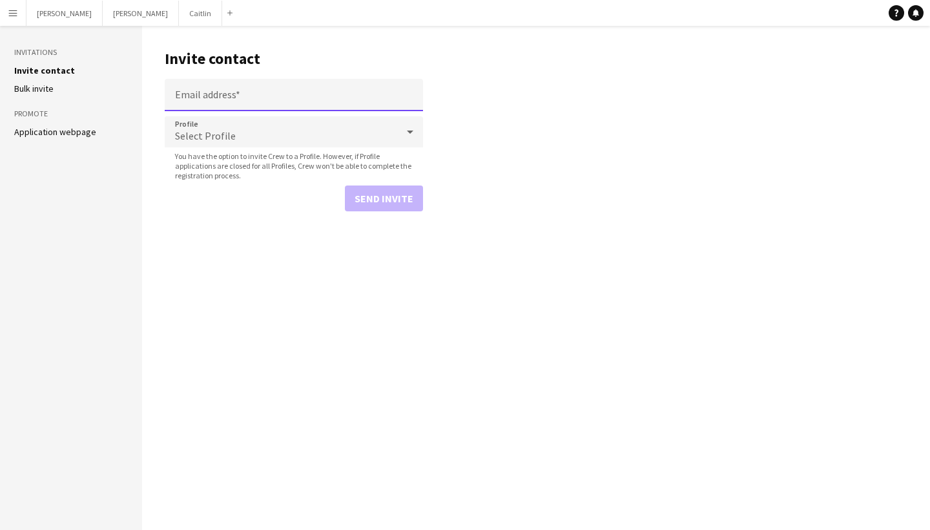
click at [236, 97] on input "Email address" at bounding box center [294, 95] width 258 height 32
paste input "**********"
type input "**********"
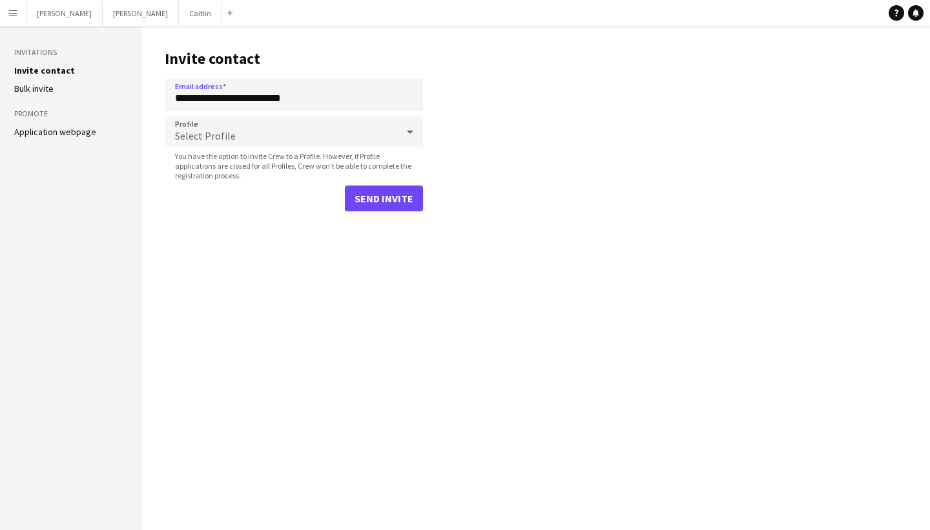
click at [260, 135] on div "Select Profile" at bounding box center [281, 131] width 232 height 31
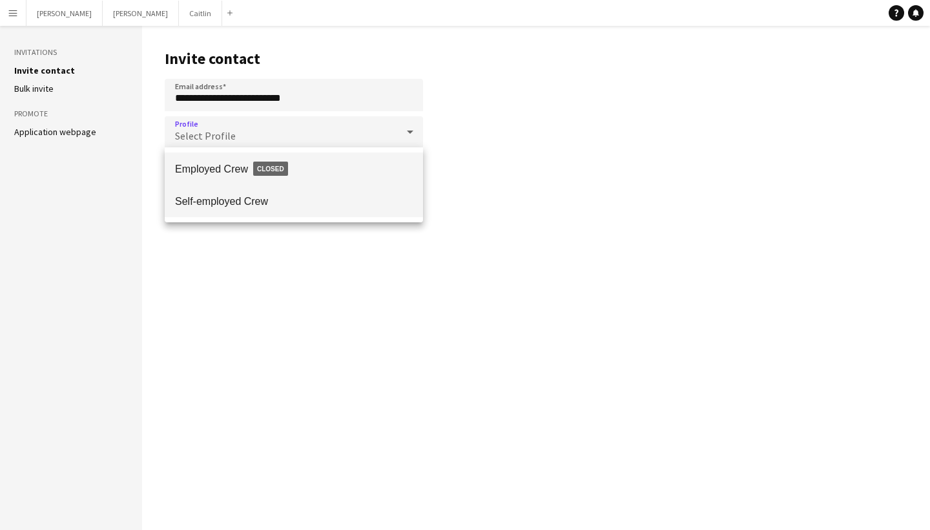
click at [265, 214] on mat-option "Self-employed Crew" at bounding box center [294, 201] width 258 height 32
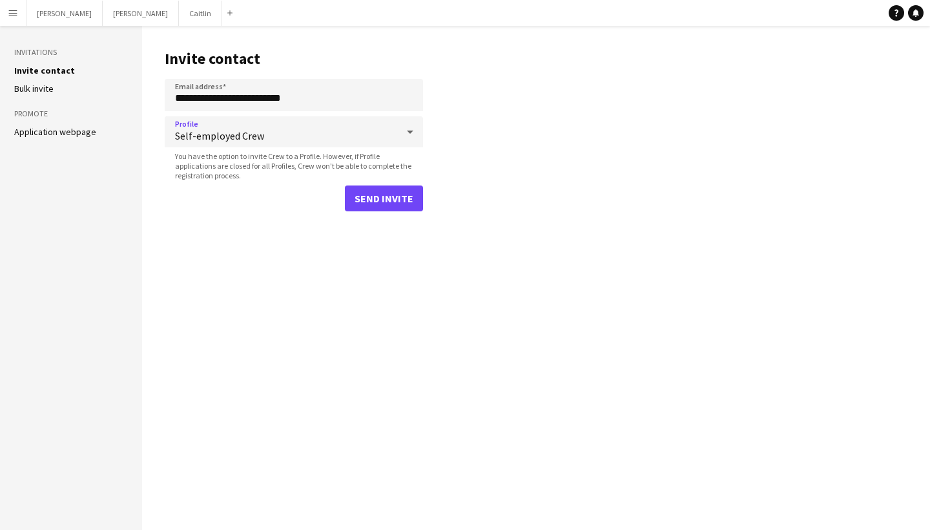
click at [404, 202] on button "Send invite" at bounding box center [384, 198] width 78 height 26
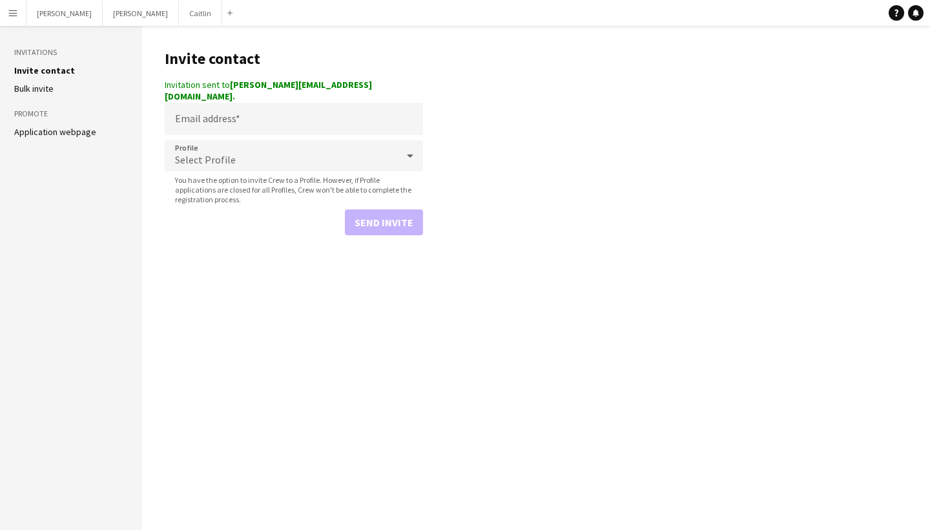
click at [6, 15] on button "Menu" at bounding box center [13, 13] width 26 height 26
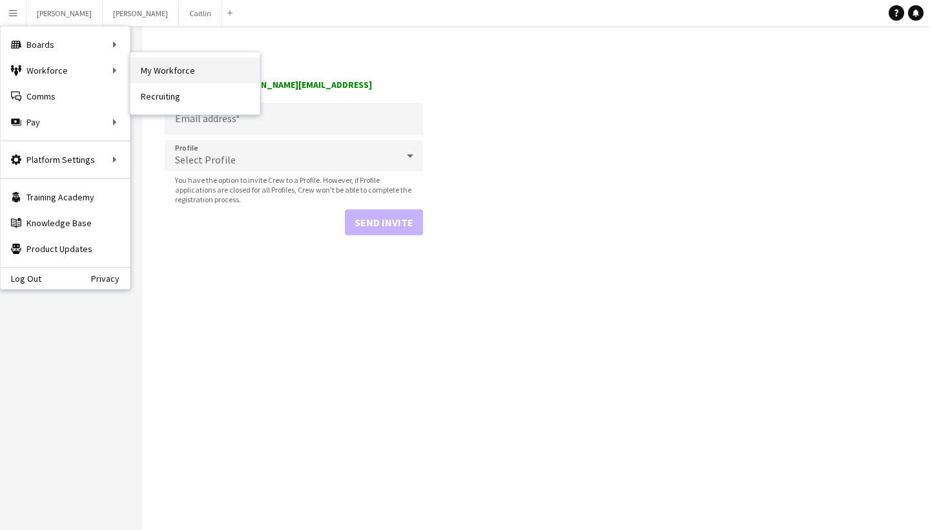
click at [180, 76] on link "My Workforce" at bounding box center [194, 70] width 129 height 26
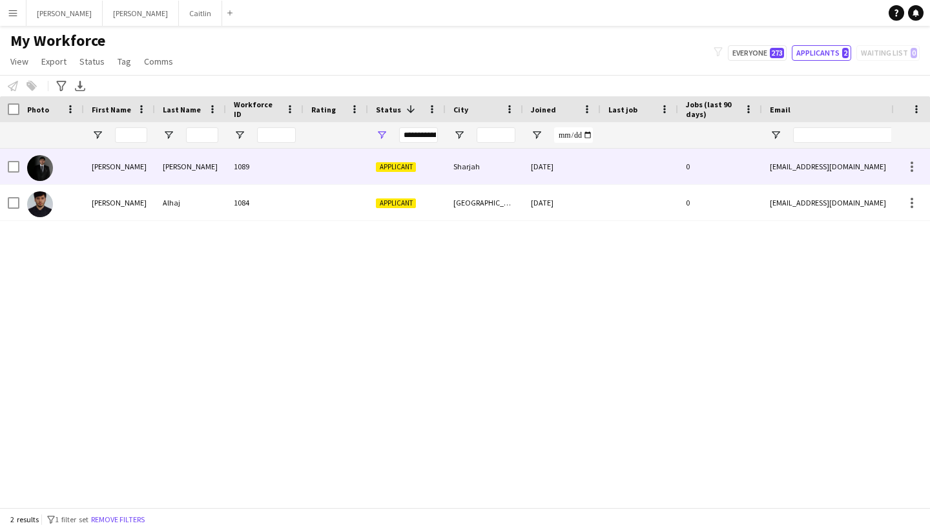
click at [324, 172] on div at bounding box center [335, 167] width 65 height 36
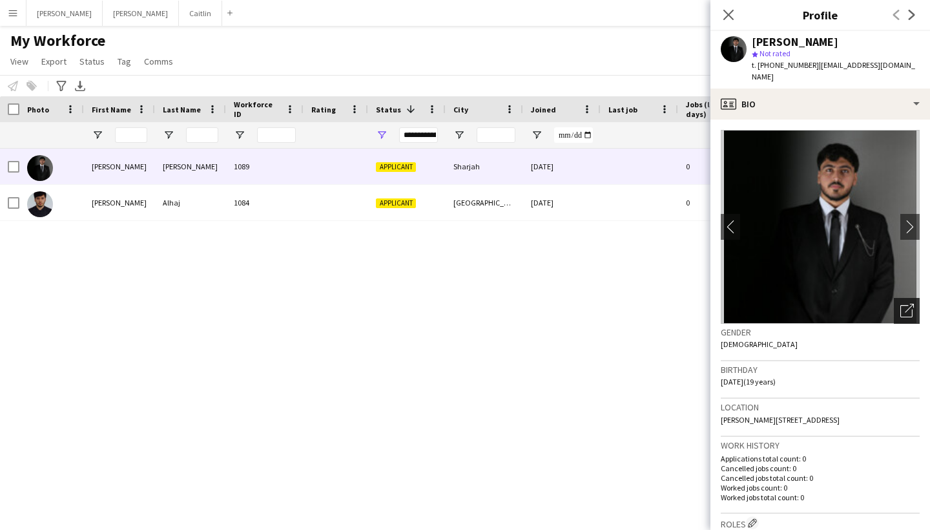
click at [917, 298] on div "Open photos pop-in" at bounding box center [907, 311] width 26 height 26
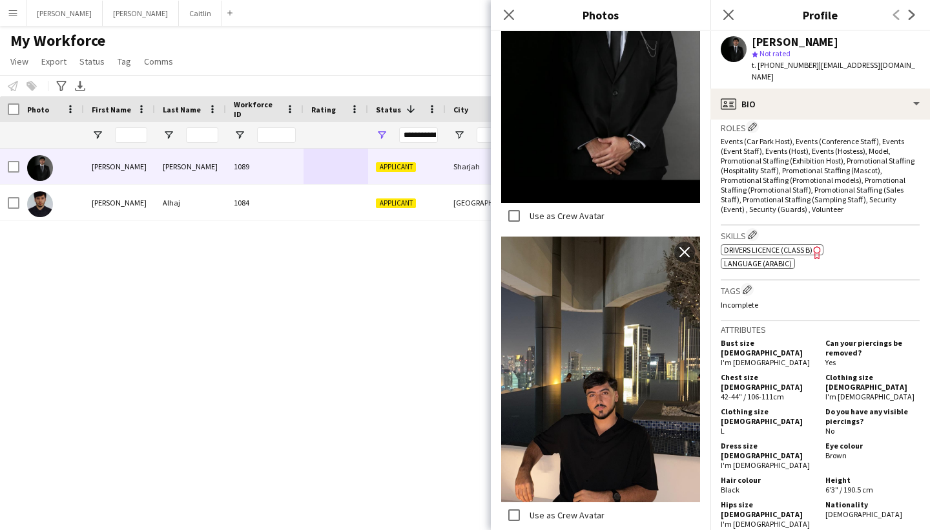
scroll to position [4857, 0]
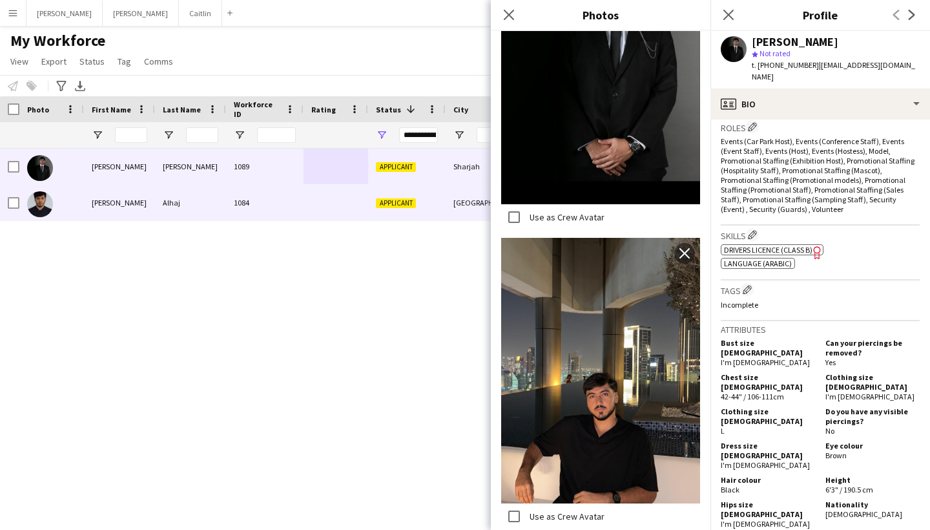
click at [340, 190] on div at bounding box center [335, 203] width 65 height 36
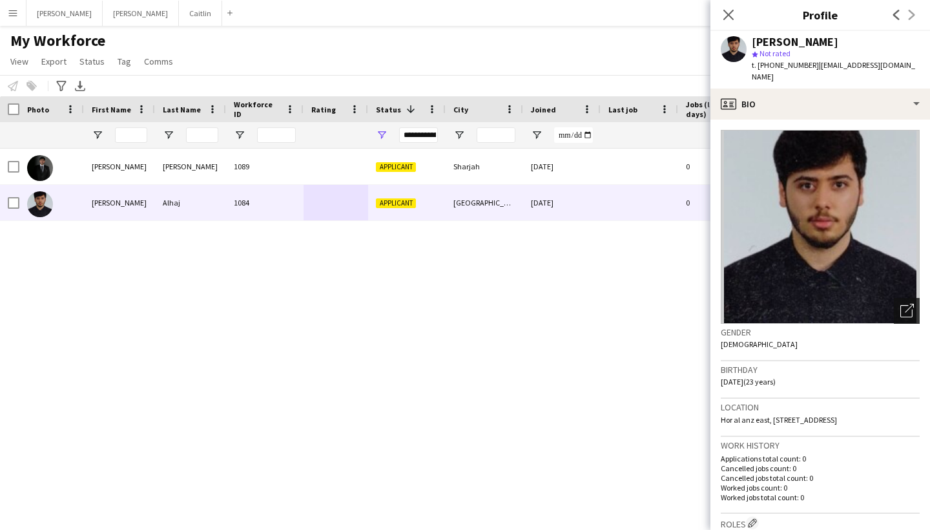
click at [914, 308] on div "Open photos pop-in" at bounding box center [907, 311] width 26 height 26
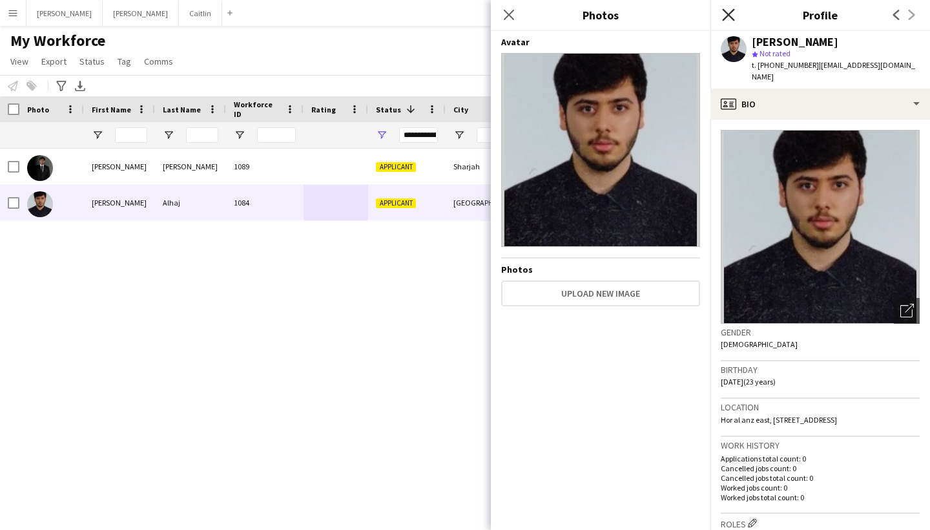
click at [728, 16] on icon "Close pop-in" at bounding box center [728, 14] width 12 height 12
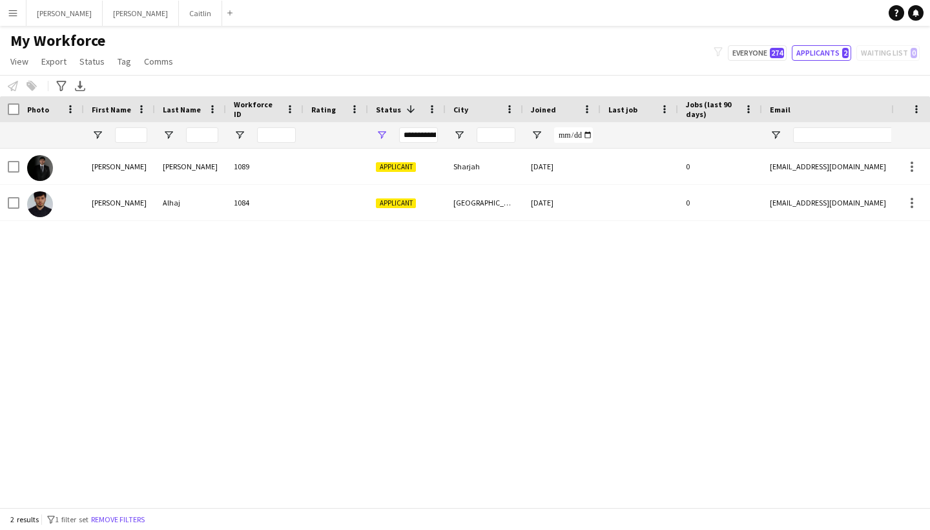
click at [18, 11] on button "Menu" at bounding box center [13, 13] width 26 height 26
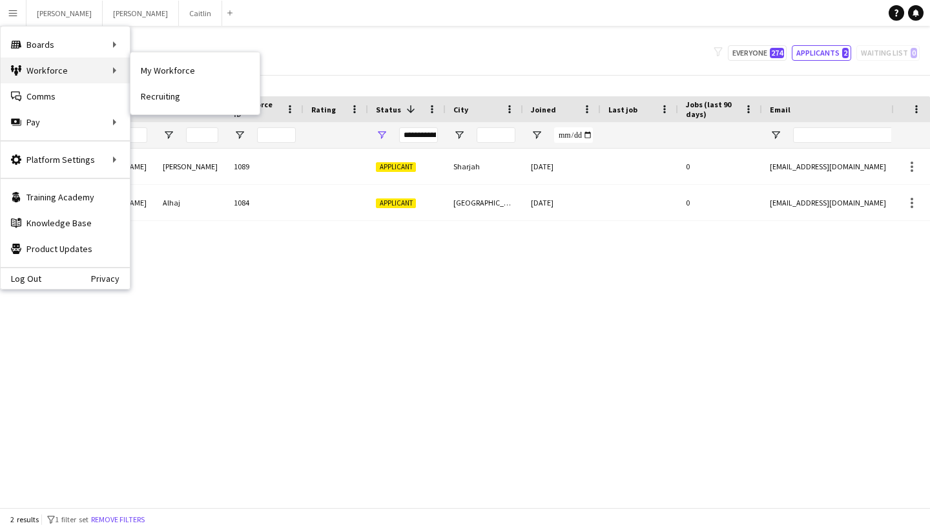
click at [129, 69] on div "Workforce Workforce" at bounding box center [65, 70] width 129 height 26
click at [147, 74] on link "My Workforce" at bounding box center [194, 70] width 129 height 26
type input "**********"
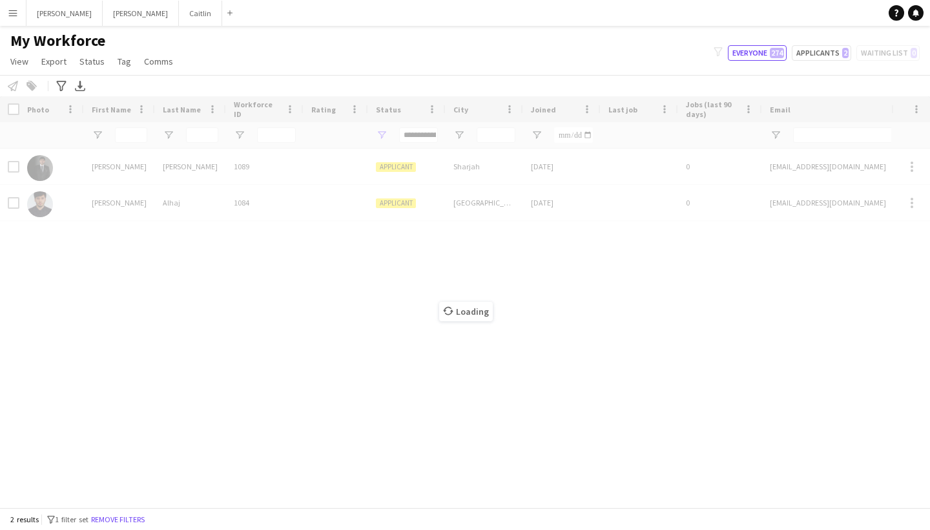
type input "**********"
